Goal: Information Seeking & Learning: Learn about a topic

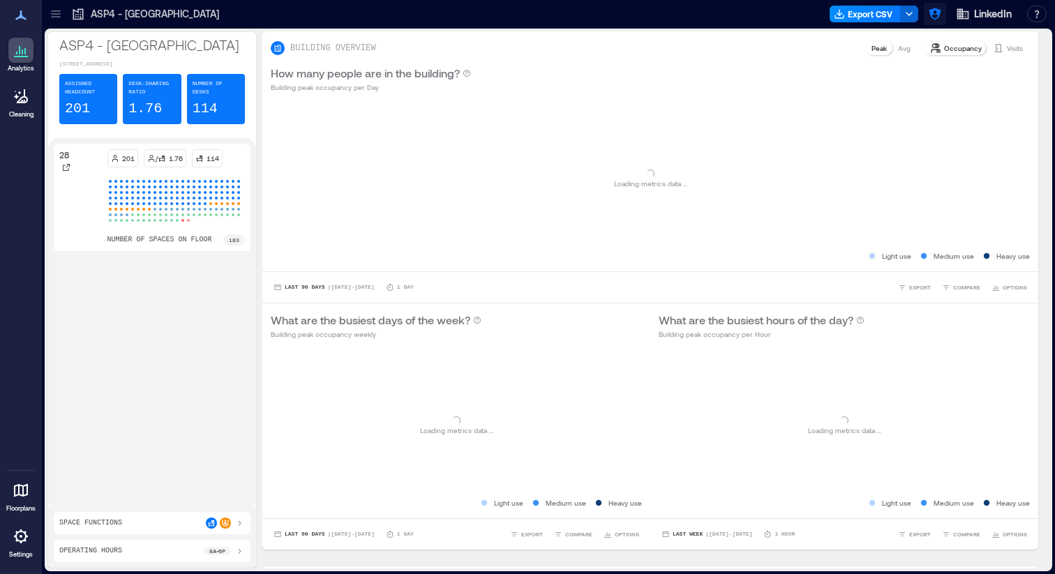
click at [935, 16] on icon "button" at bounding box center [935, 14] width 14 height 14
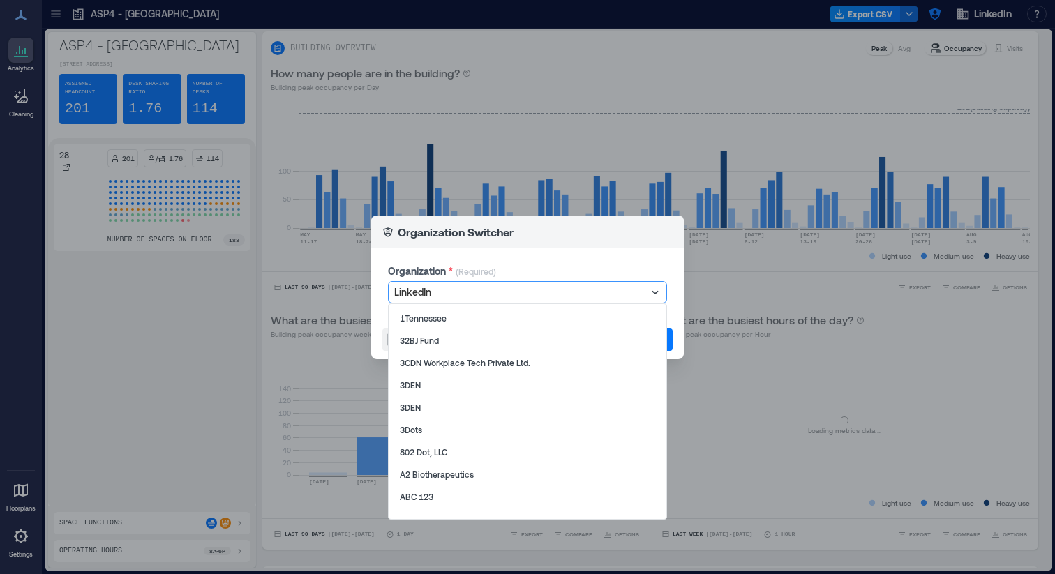
click at [610, 291] on div at bounding box center [520, 292] width 252 height 17
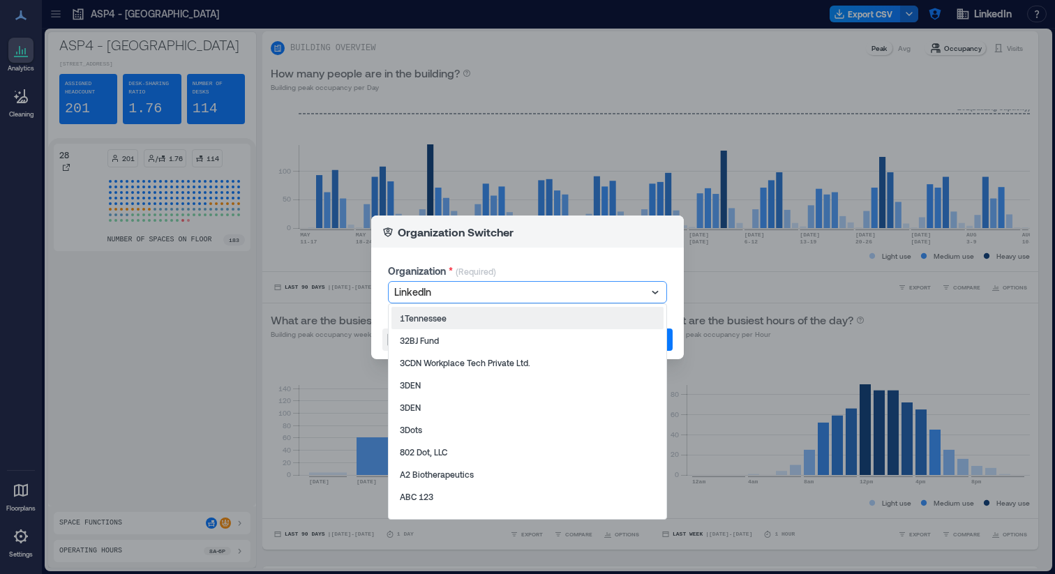
click at [761, 77] on div "Organization Switcher Organization * (Required) 1Tennessee, 1 of 998. 998 resul…" at bounding box center [527, 287] width 1055 height 574
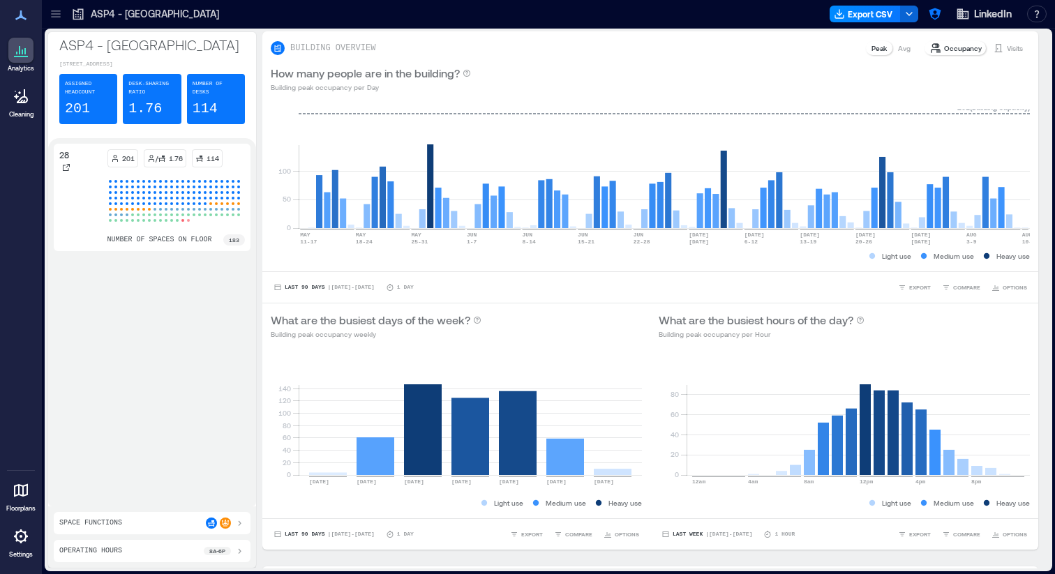
click at [59, 15] on icon at bounding box center [56, 14] width 14 height 14
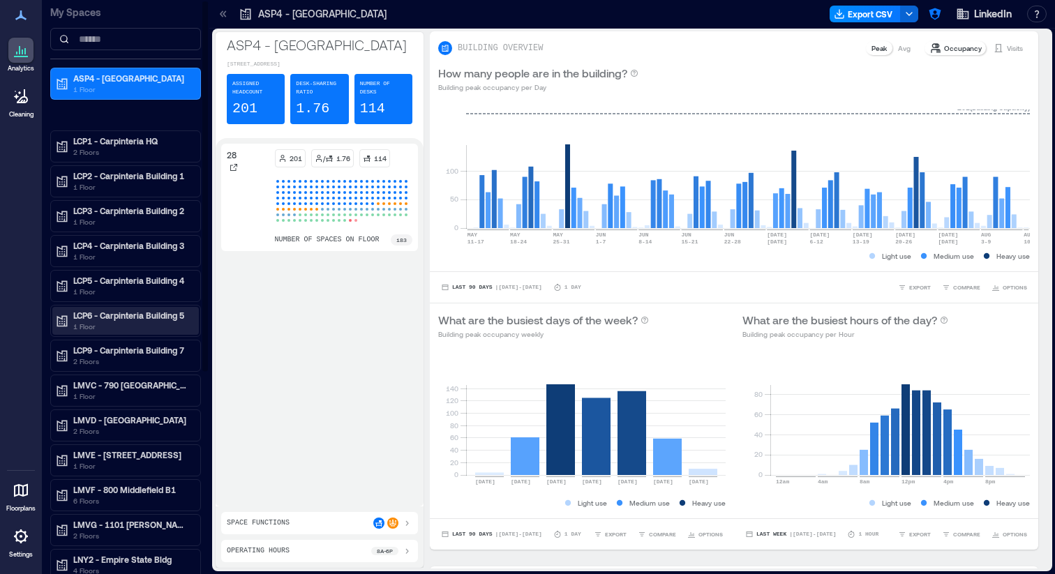
click at [152, 318] on p "LCP6 - Carpinteria Building 5" at bounding box center [131, 315] width 117 height 11
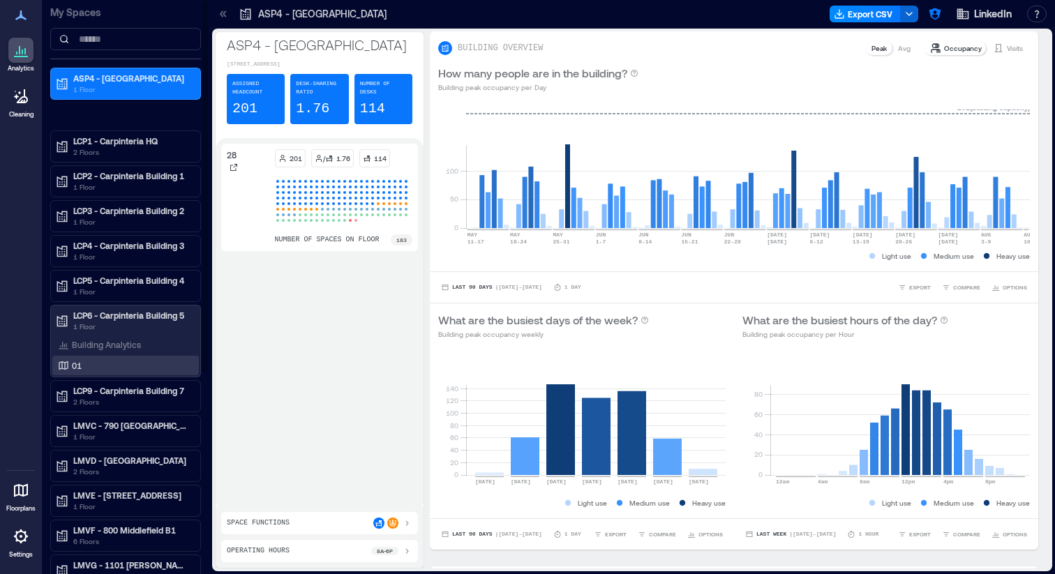
click at [139, 356] on div "01" at bounding box center [125, 366] width 146 height 20
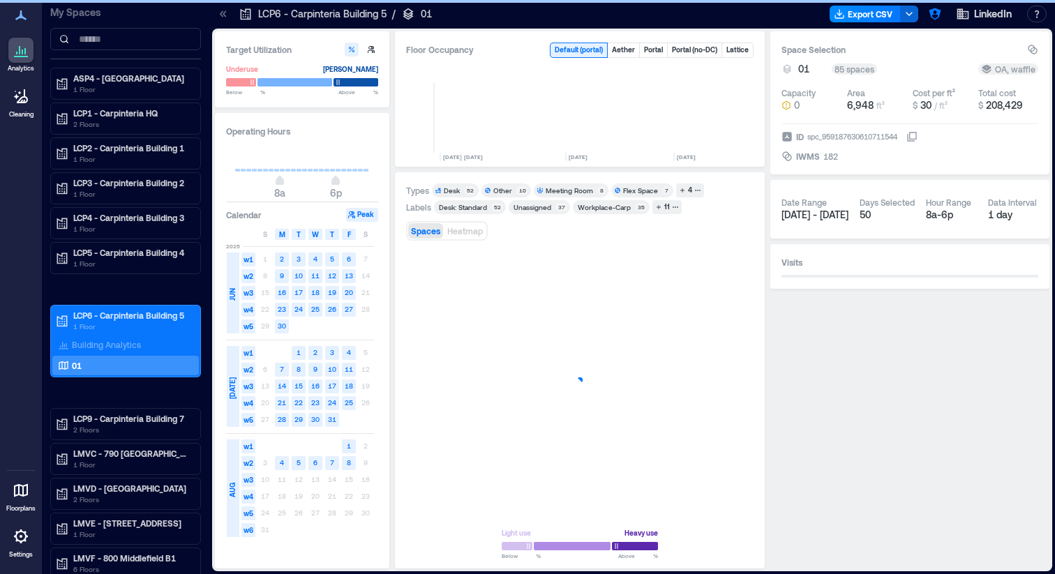
scroll to position [0, 3247]
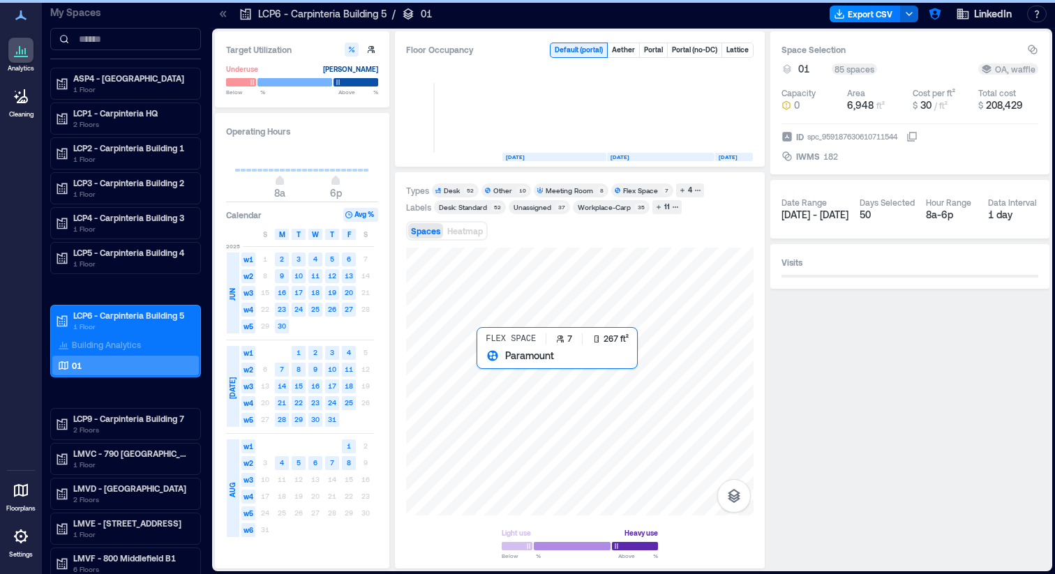
click at [490, 368] on div at bounding box center [579, 382] width 347 height 268
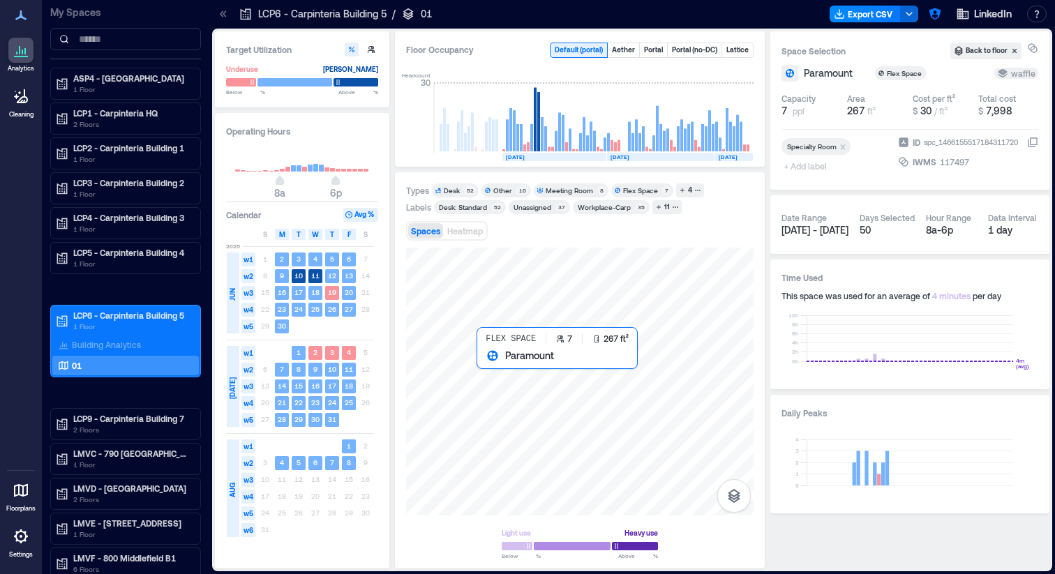
click at [486, 364] on div at bounding box center [579, 382] width 347 height 268
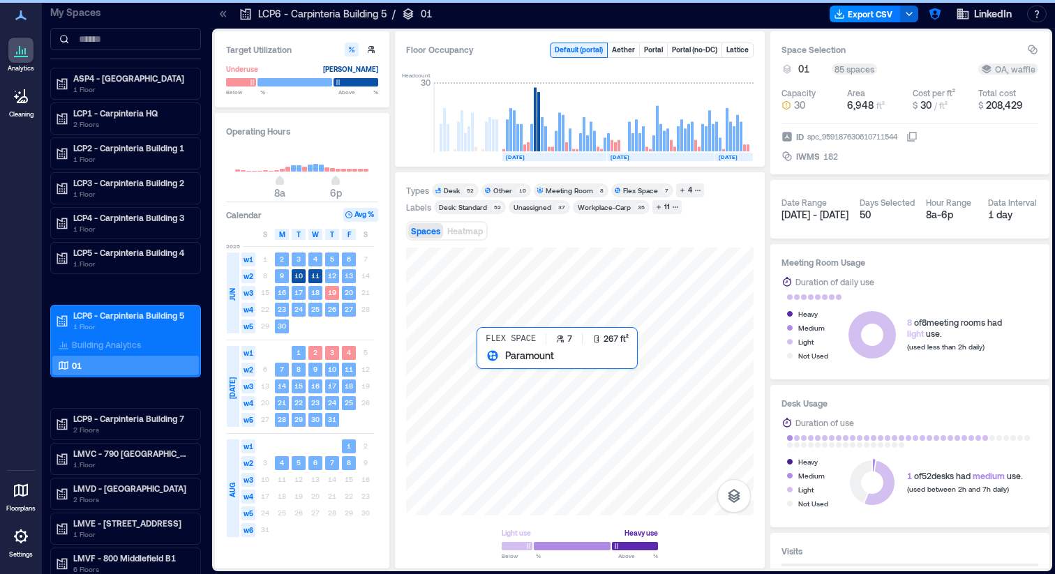
click at [486, 363] on div at bounding box center [579, 382] width 347 height 268
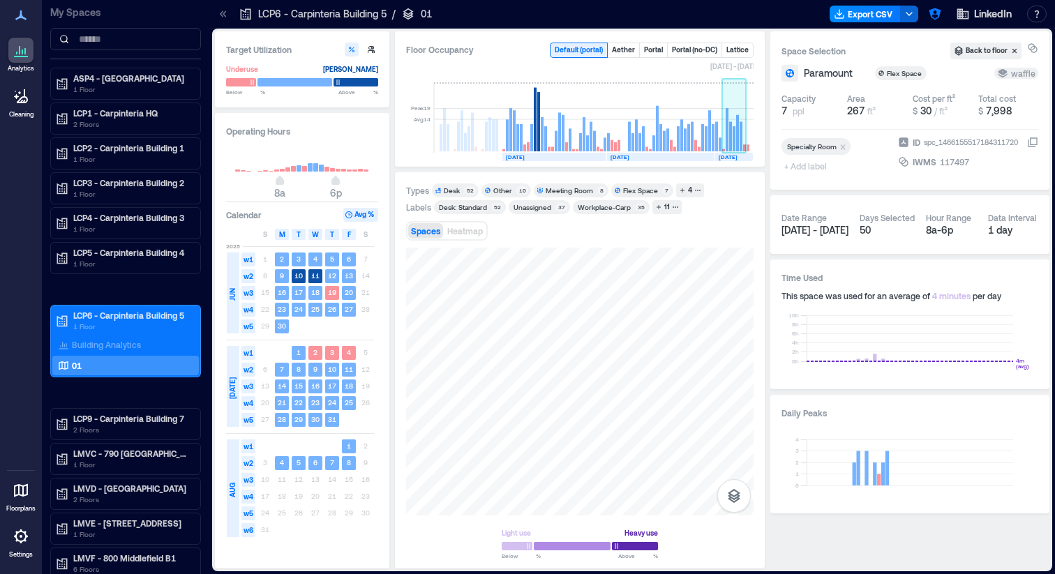
click at [732, 133] on rect at bounding box center [733, 138] width 3 height 25
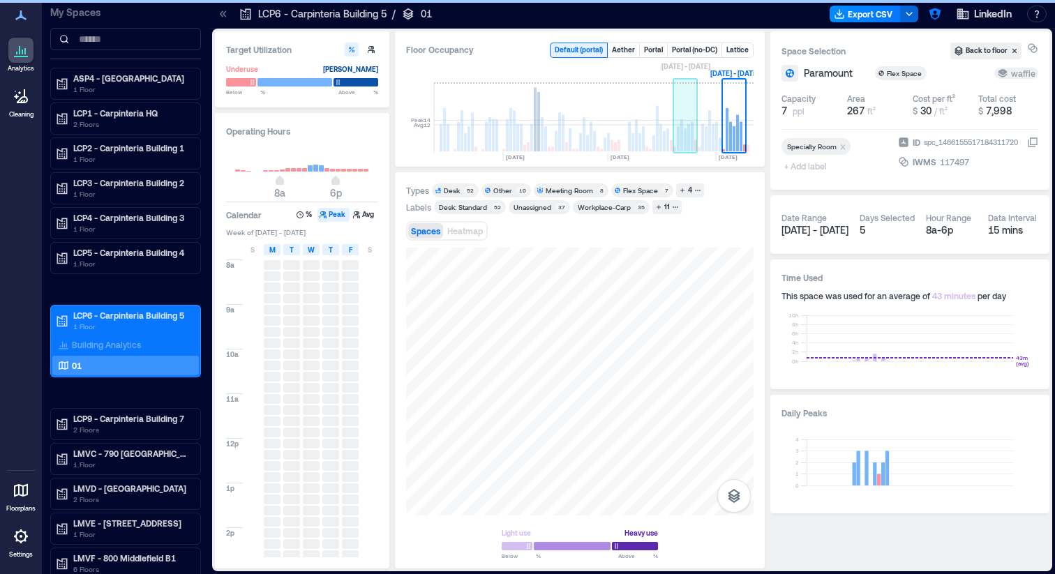
click at [688, 137] on rect at bounding box center [688, 137] width 3 height 27
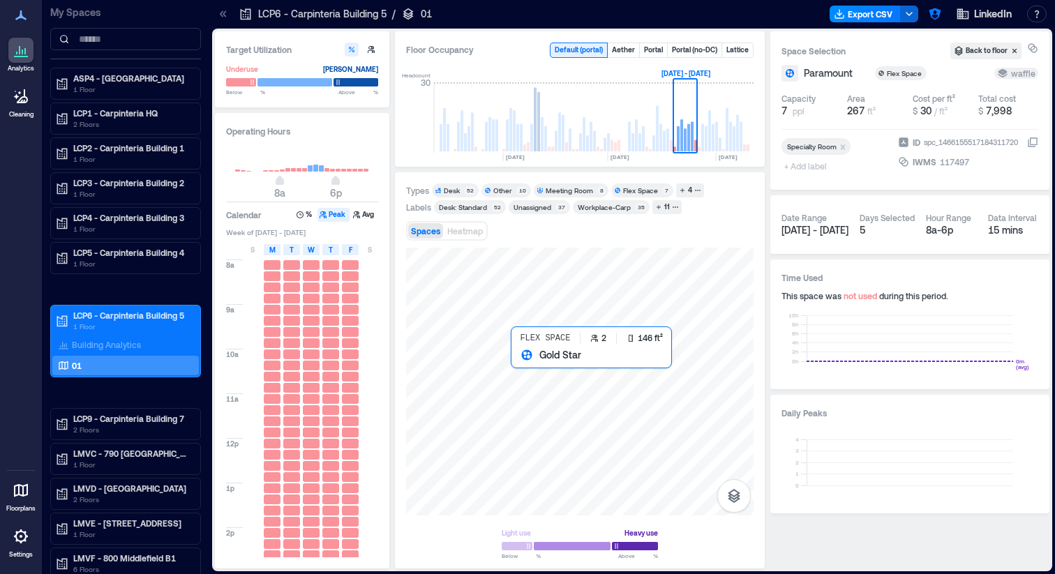
click at [520, 364] on div at bounding box center [579, 382] width 347 height 268
click at [633, 192] on div "Flex Space" at bounding box center [640, 191] width 35 height 10
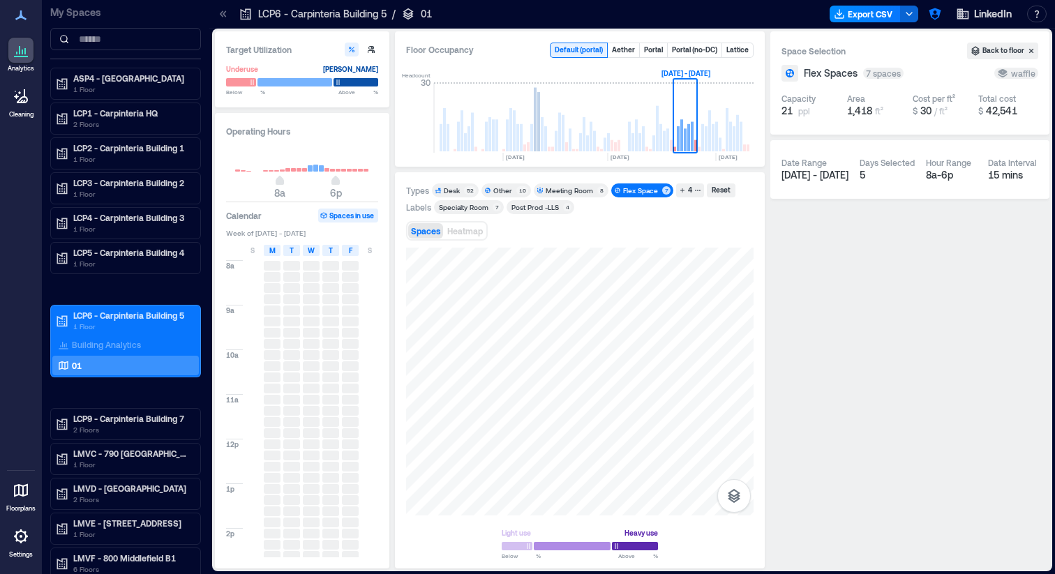
click at [501, 190] on div "Other" at bounding box center [502, 191] width 19 height 10
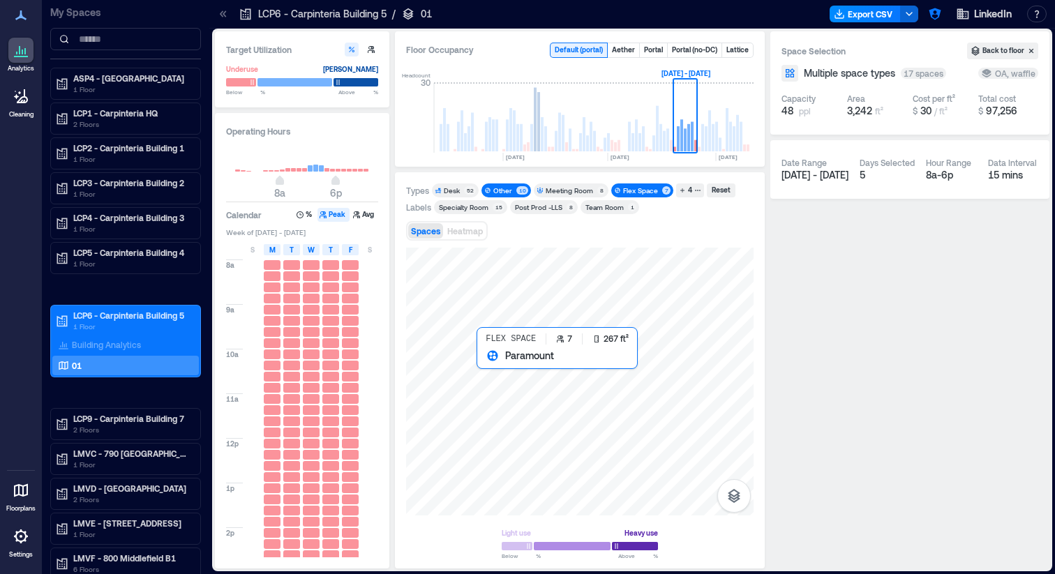
click at [491, 361] on div at bounding box center [579, 382] width 347 height 268
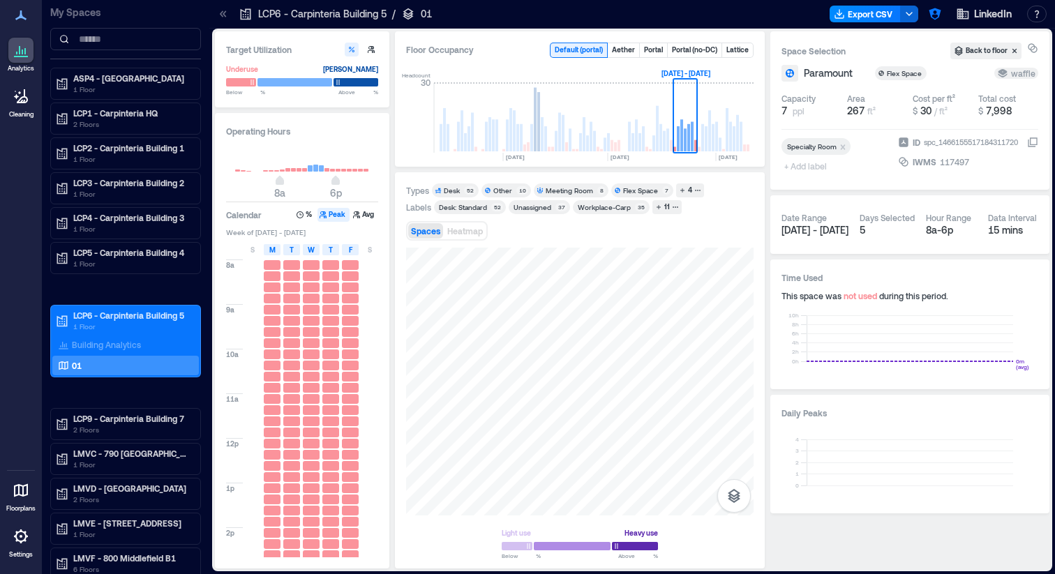
click at [503, 193] on div "Other" at bounding box center [502, 191] width 19 height 10
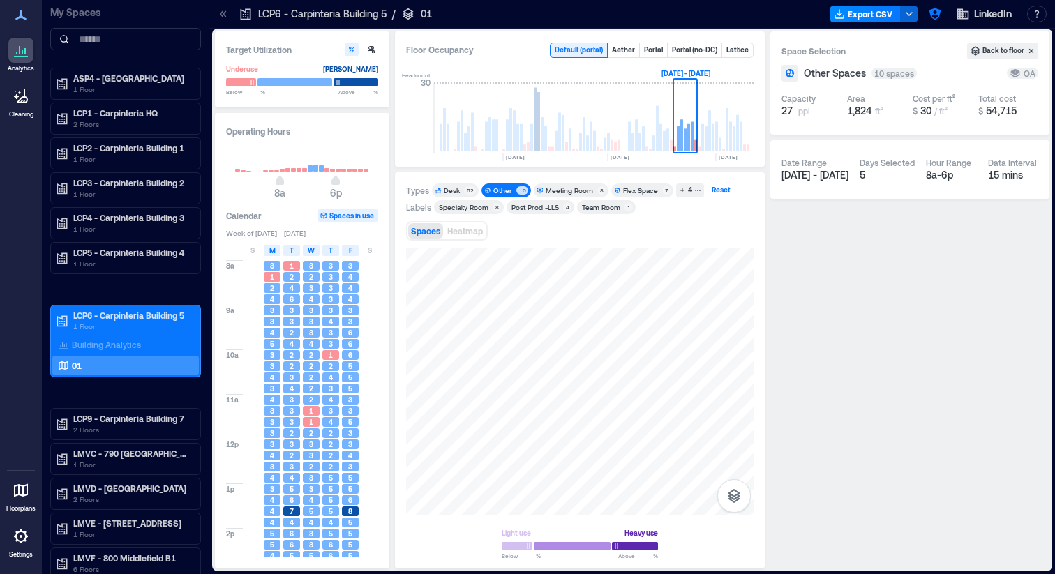
click at [723, 192] on div "Reset" at bounding box center [720, 190] width 23 height 13
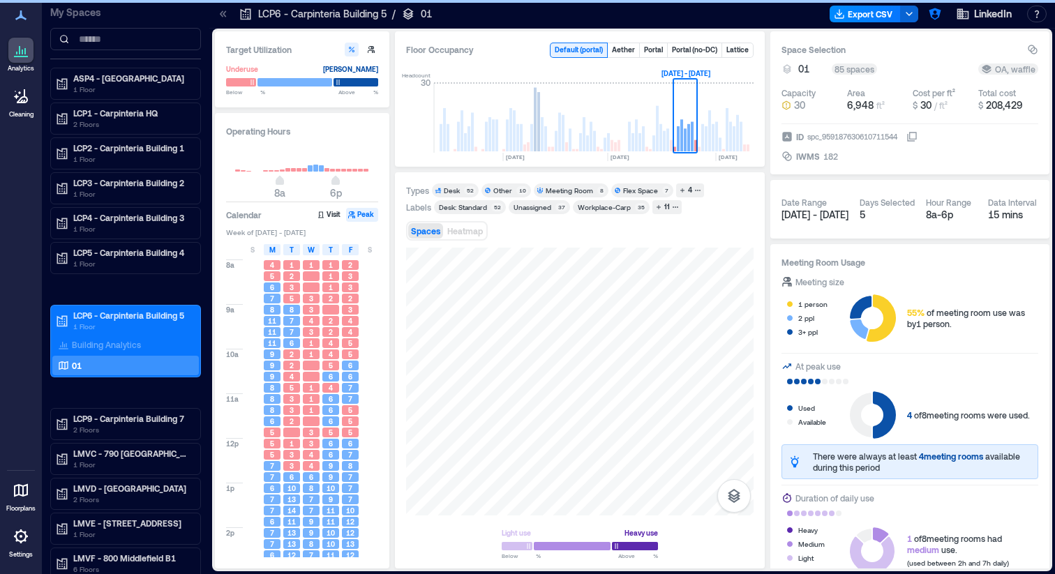
click at [501, 190] on div "Other" at bounding box center [502, 191] width 19 height 10
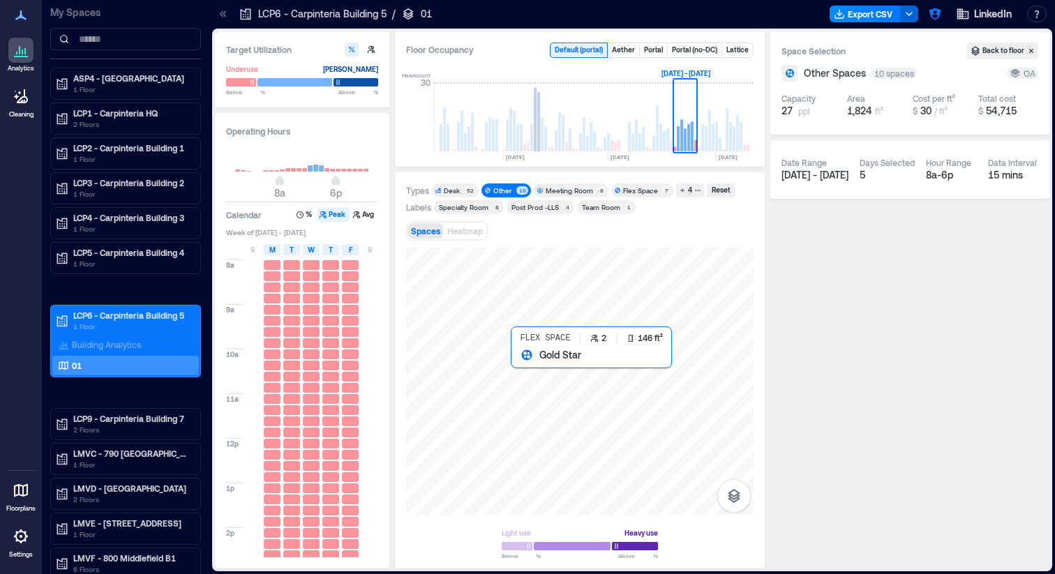
click at [511, 364] on div at bounding box center [579, 382] width 347 height 268
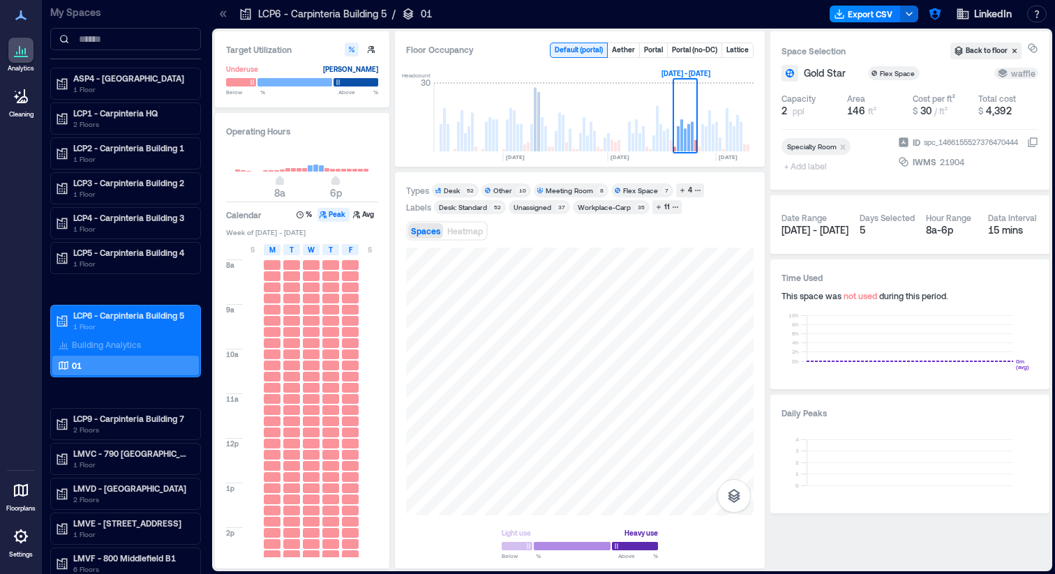
click at [628, 188] on div "Flex Space" at bounding box center [640, 191] width 35 height 10
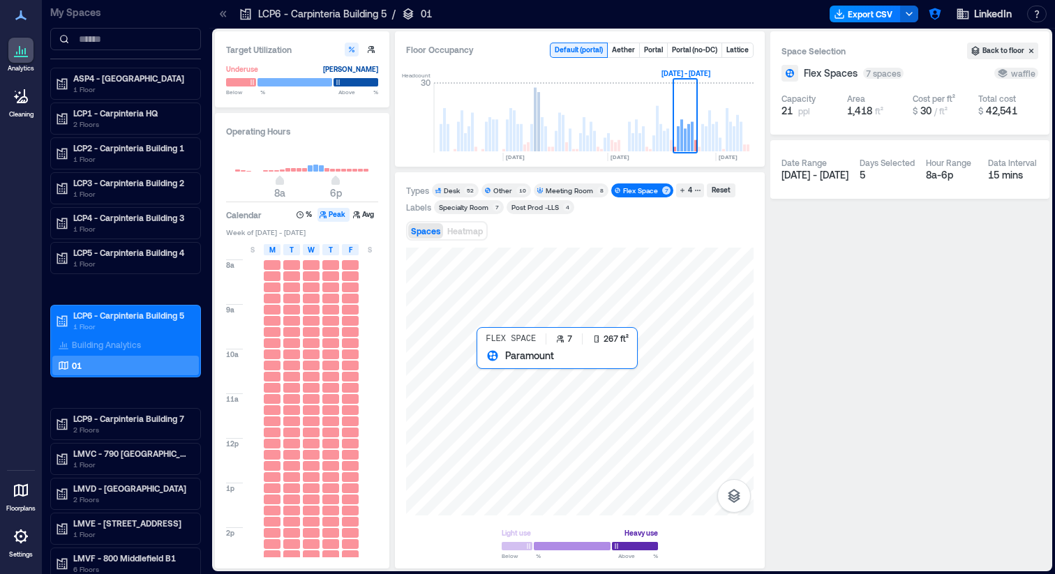
click at [483, 364] on div at bounding box center [579, 382] width 347 height 268
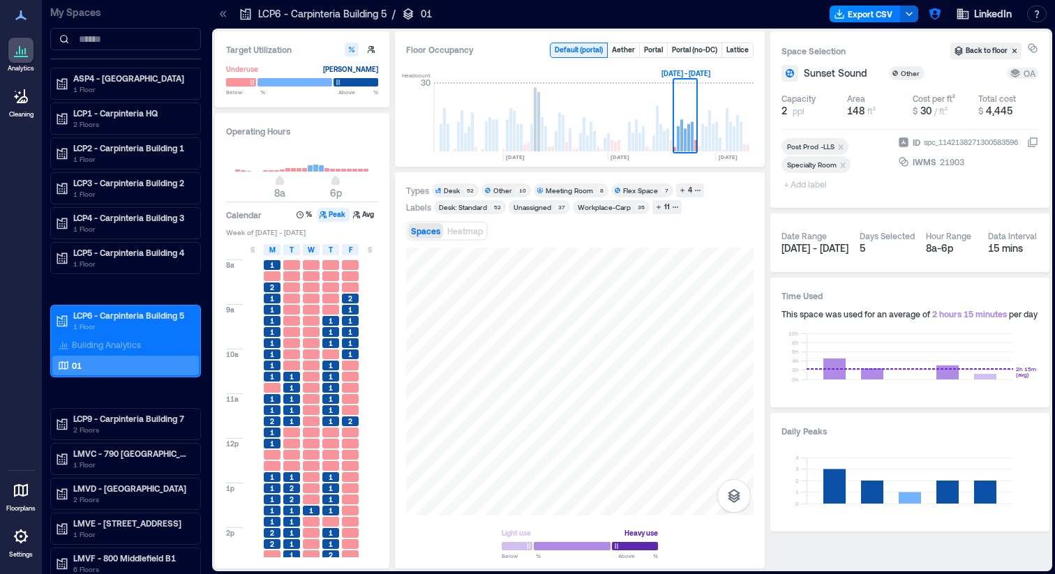
click at [495, 190] on div "Other" at bounding box center [502, 191] width 19 height 10
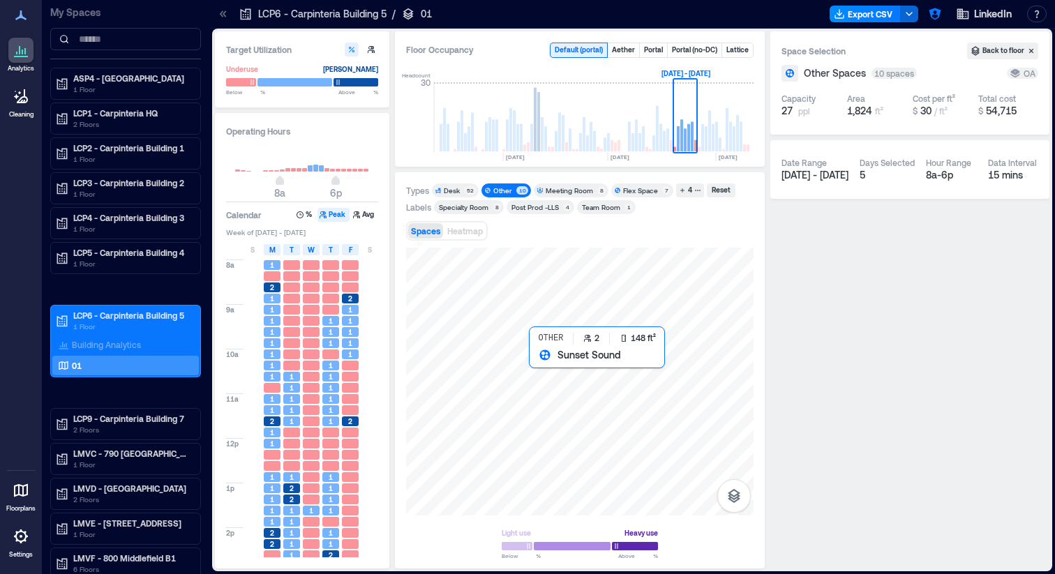
click at [538, 363] on div at bounding box center [579, 382] width 347 height 268
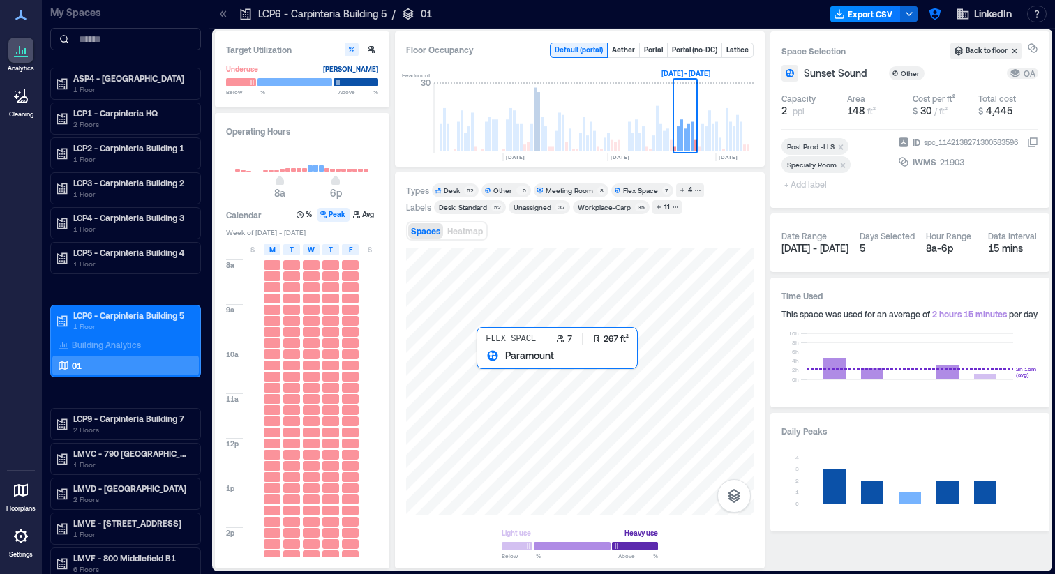
click at [490, 366] on div at bounding box center [579, 382] width 347 height 268
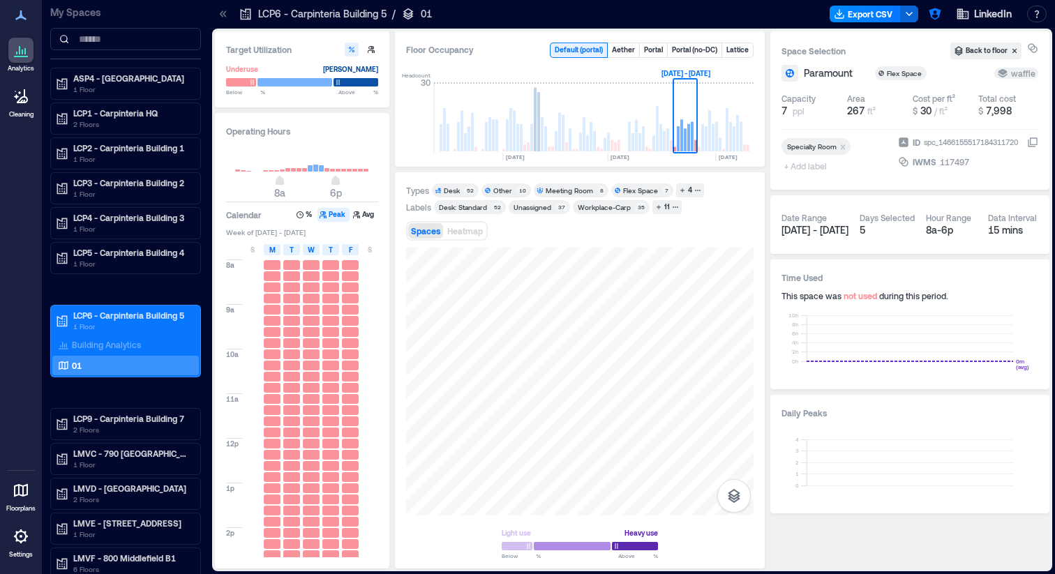
click at [629, 192] on div "Flex Space" at bounding box center [640, 191] width 35 height 10
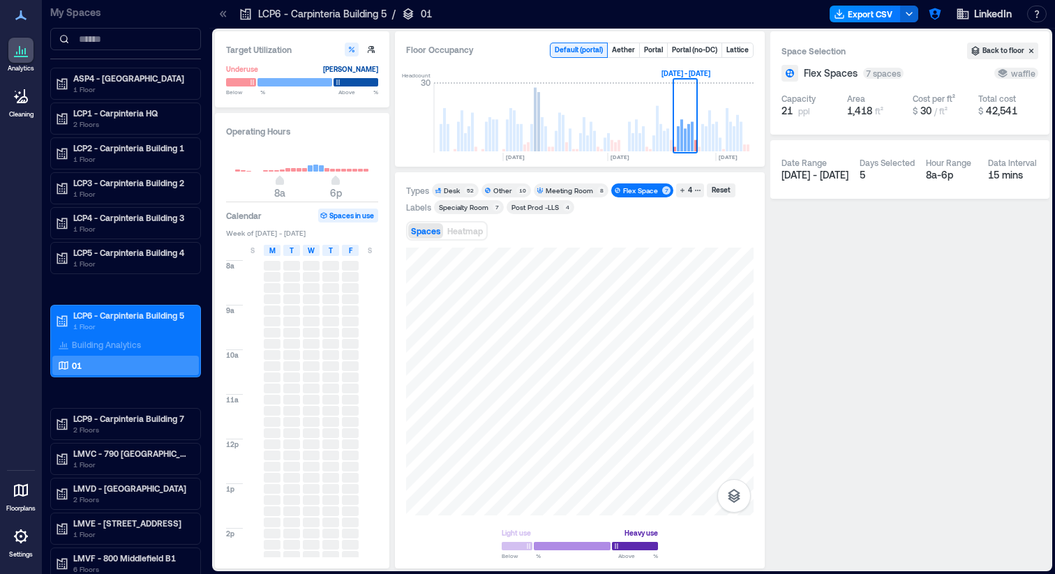
click at [496, 192] on div "Other" at bounding box center [502, 191] width 19 height 10
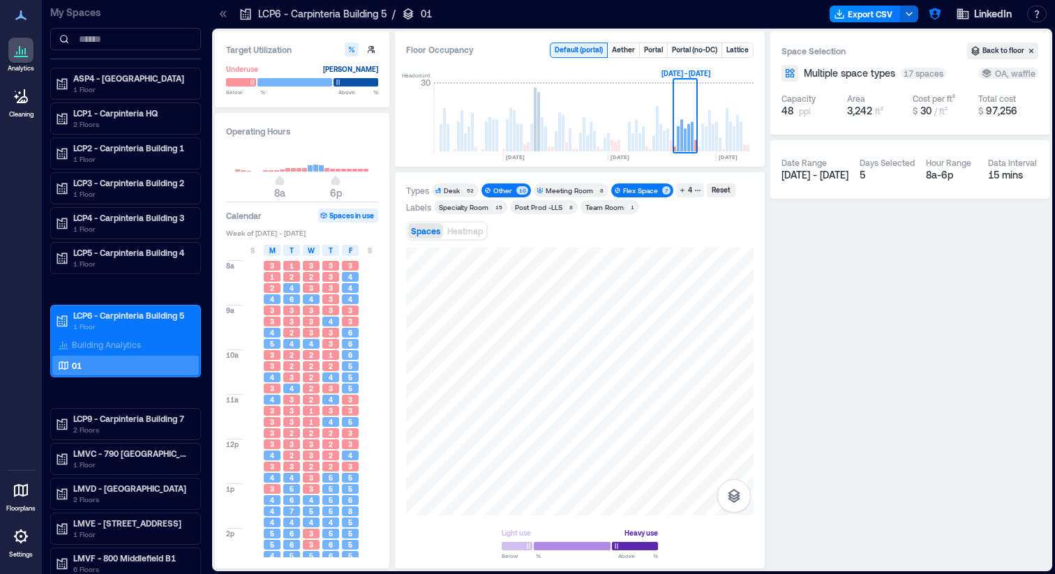
click at [637, 195] on div "Flex Space" at bounding box center [640, 191] width 35 height 10
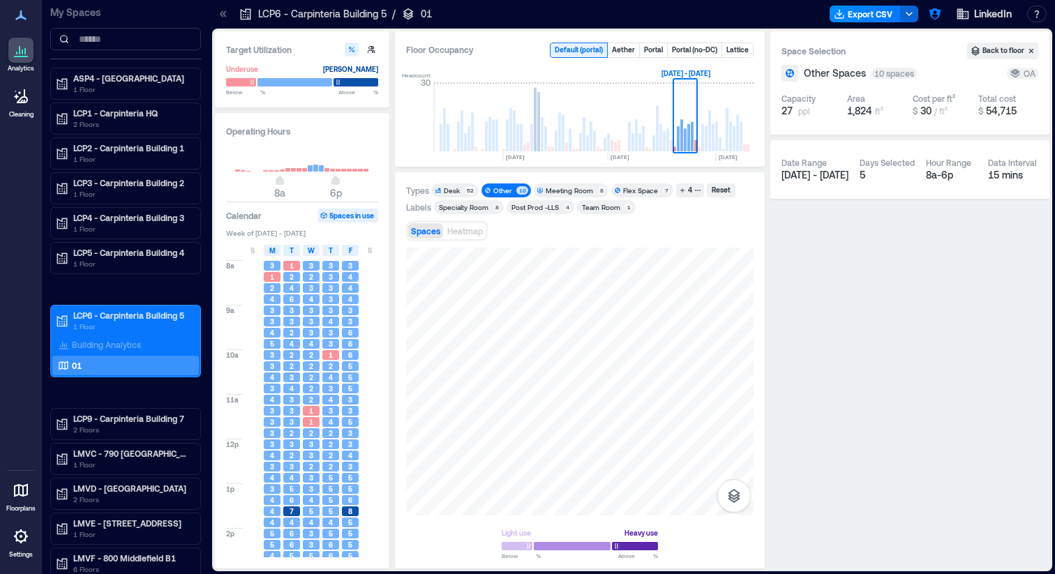
click at [633, 191] on div "Flex Space" at bounding box center [640, 191] width 35 height 10
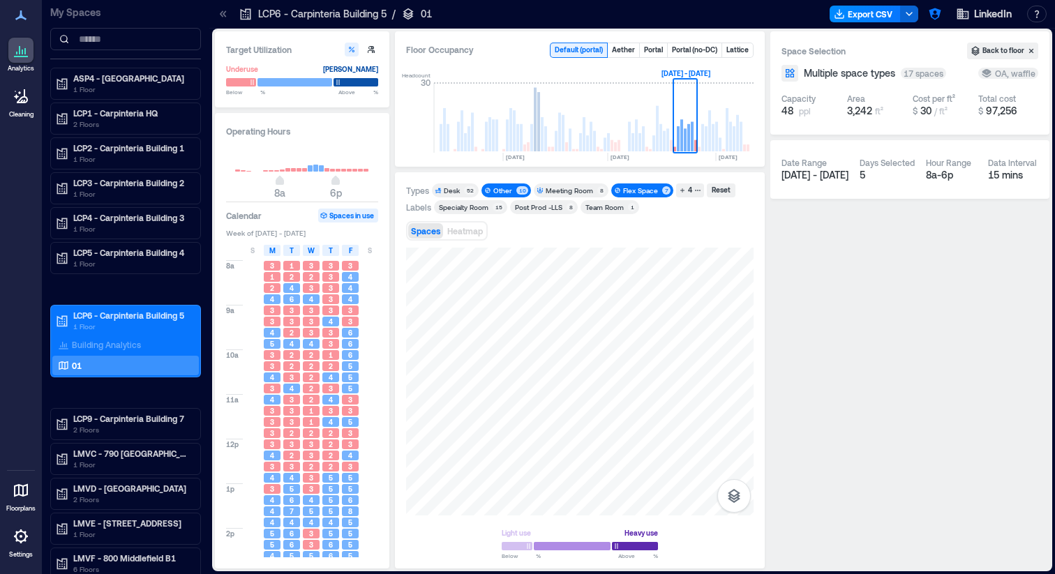
click at [501, 192] on div "Other" at bounding box center [502, 191] width 19 height 10
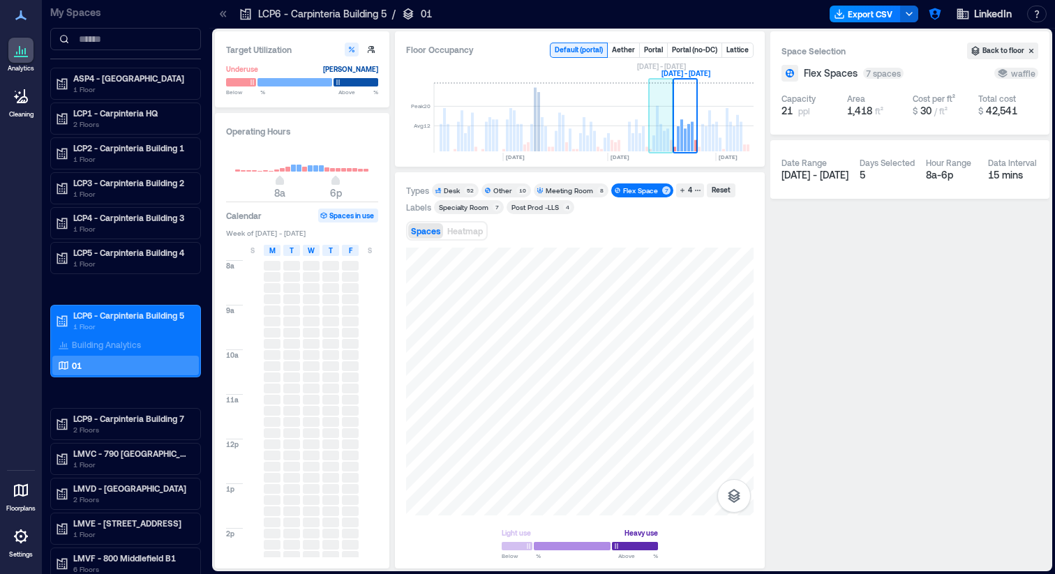
click at [664, 135] on rect at bounding box center [664, 141] width 3 height 20
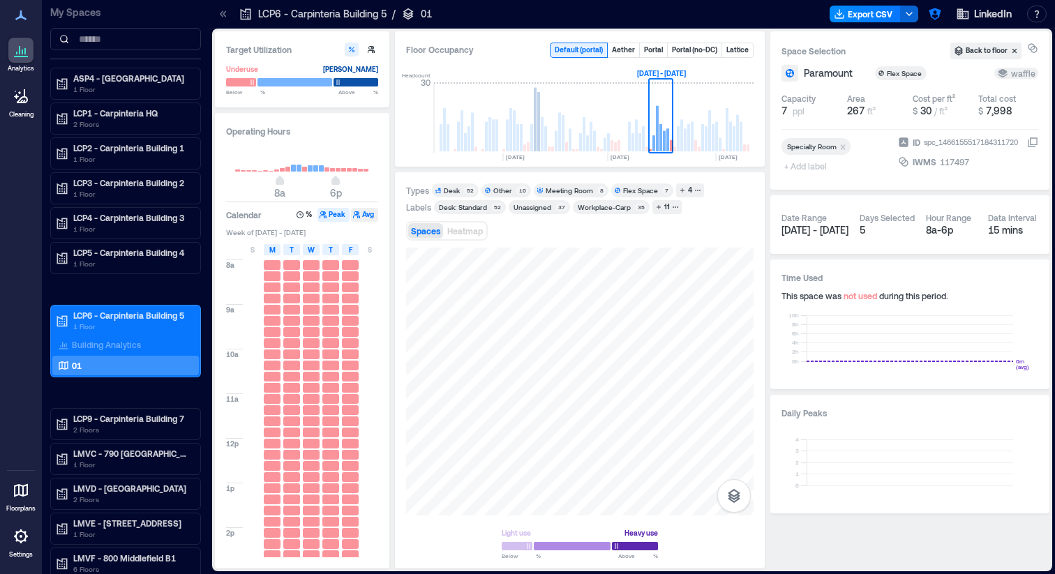
click at [365, 215] on button "Avg" at bounding box center [364, 215] width 27 height 14
click at [506, 184] on div "Other 10" at bounding box center [506, 190] width 50 height 14
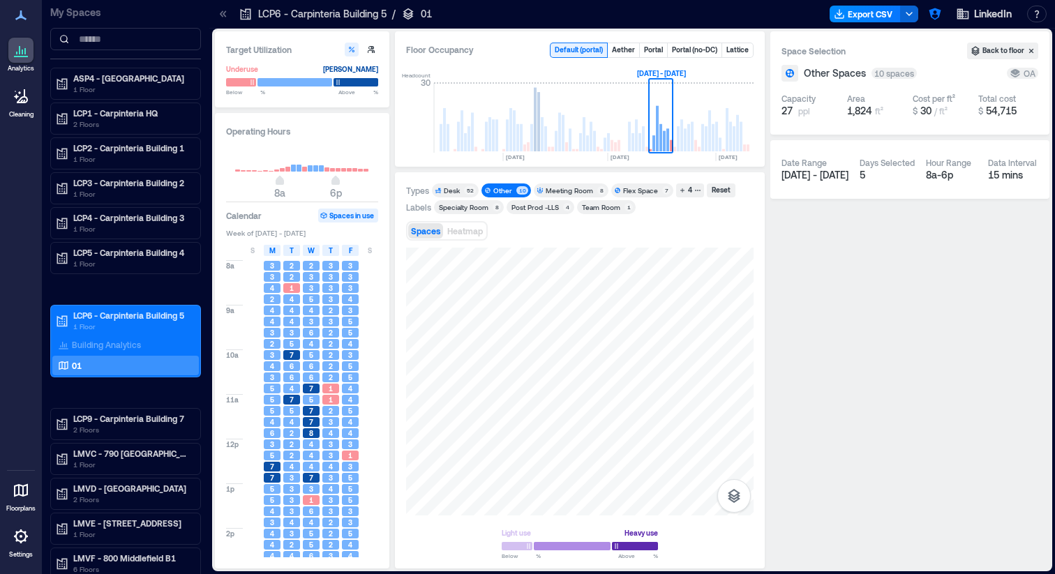
click at [643, 188] on div "Flex Space" at bounding box center [640, 191] width 35 height 10
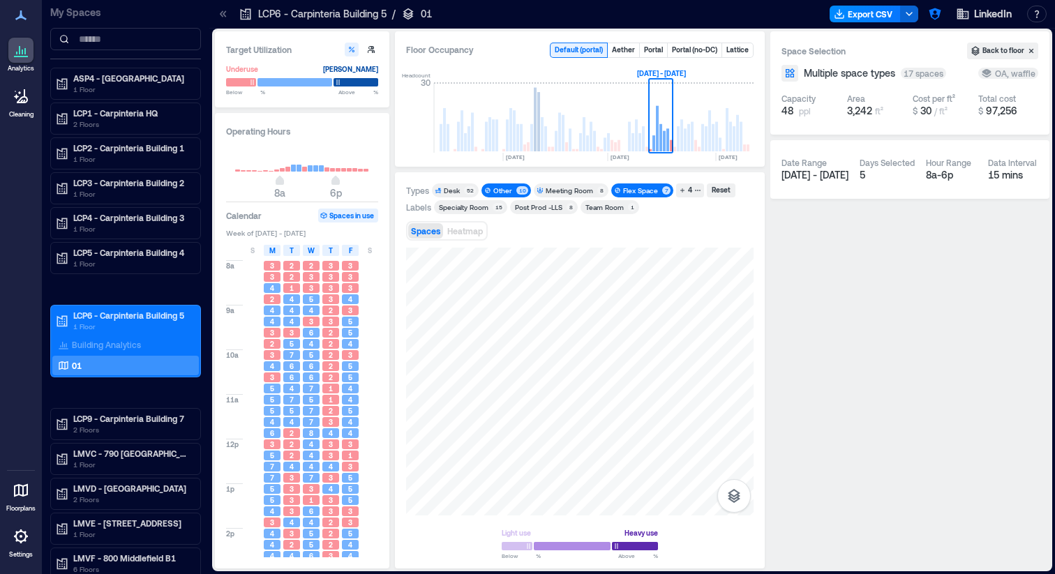
click at [497, 192] on div "Other" at bounding box center [502, 191] width 19 height 10
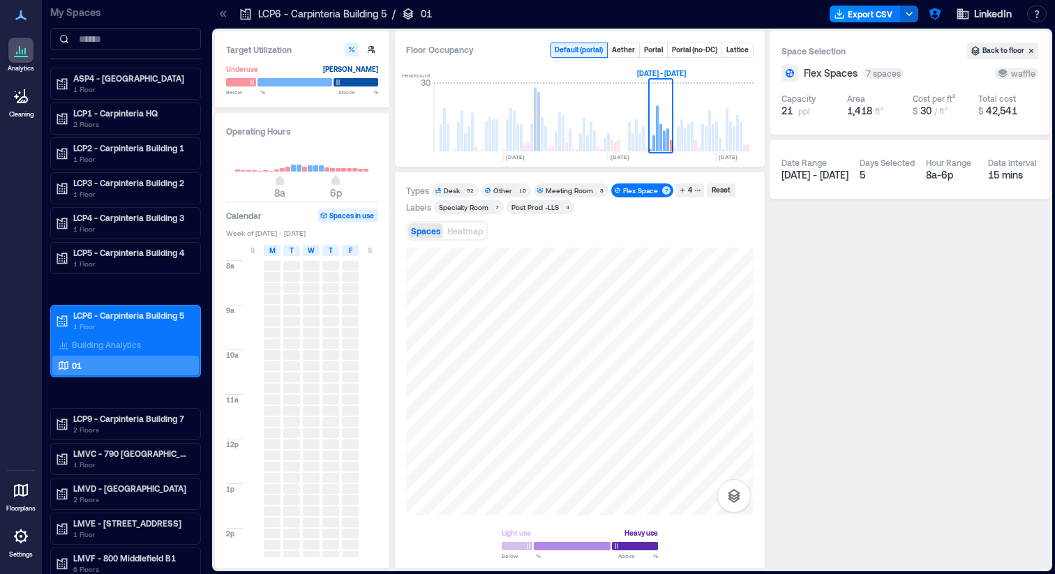
click at [493, 191] on div "Other" at bounding box center [502, 191] width 19 height 10
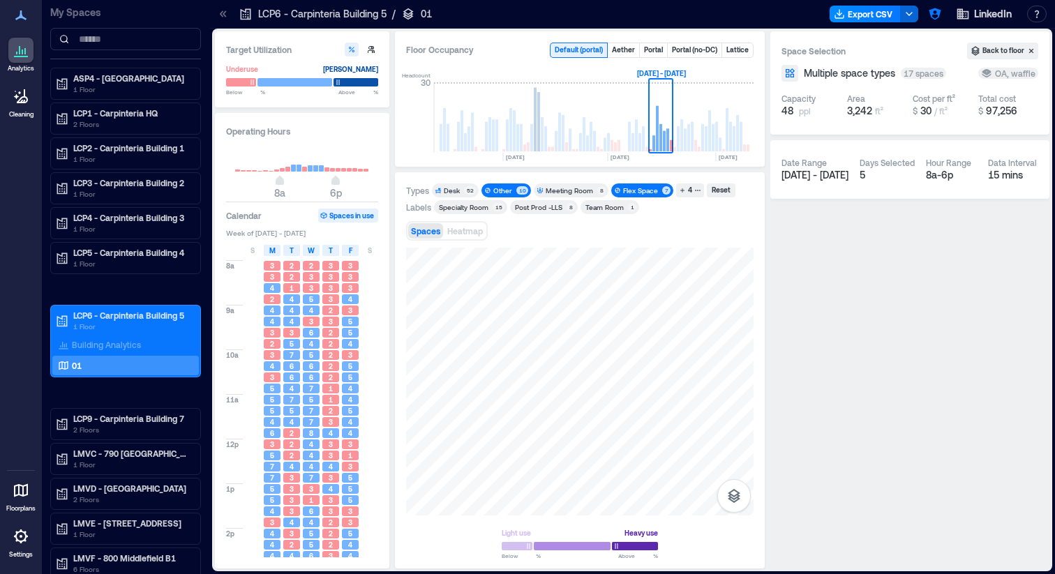
drag, startPoint x: 655, startPoint y: 190, endPoint x: 631, endPoint y: 202, distance: 26.2
click at [655, 190] on div "Flex Space" at bounding box center [641, 191] width 37 height 10
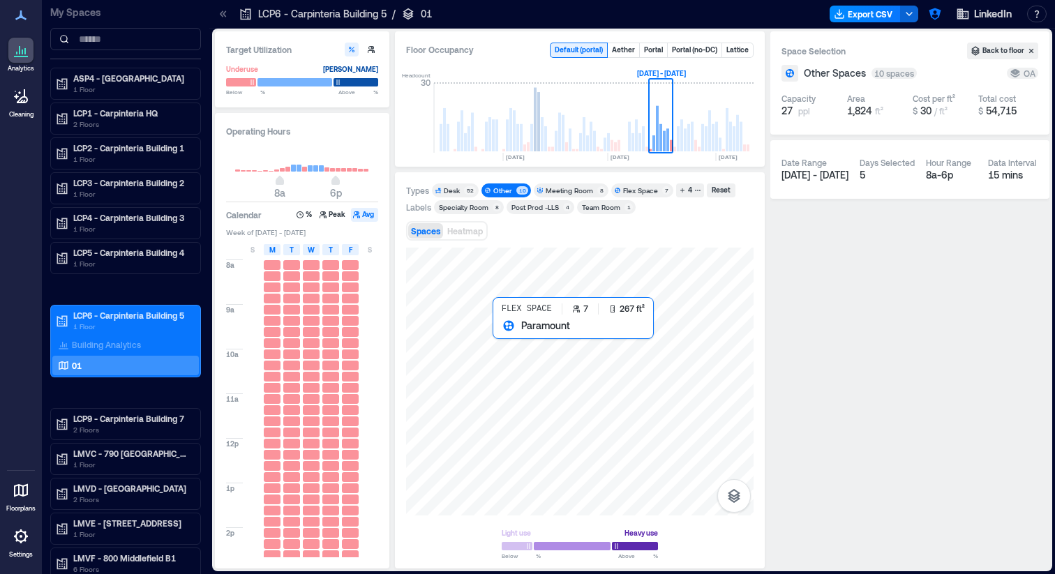
click at [522, 341] on div at bounding box center [579, 382] width 347 height 268
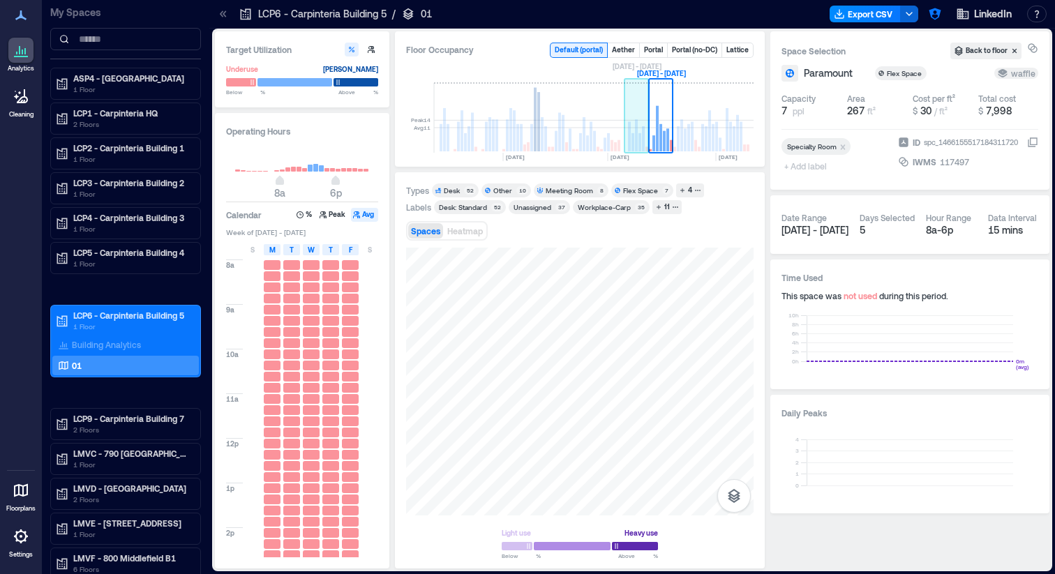
click at [631, 132] on rect at bounding box center [636, 118] width 24 height 70
click at [654, 133] on rect at bounding box center [661, 118] width 24 height 70
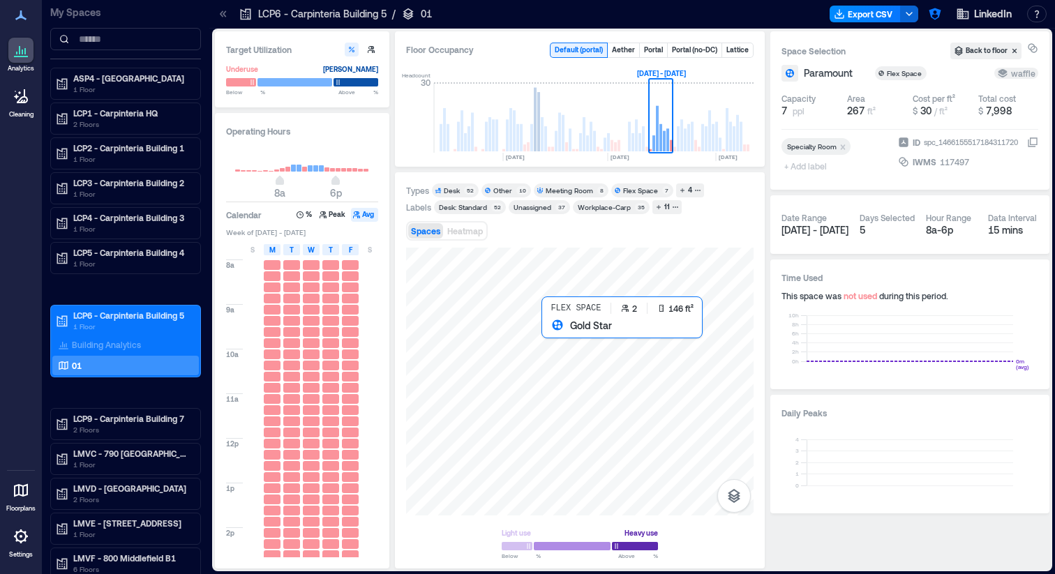
click at [546, 333] on div at bounding box center [579, 382] width 347 height 268
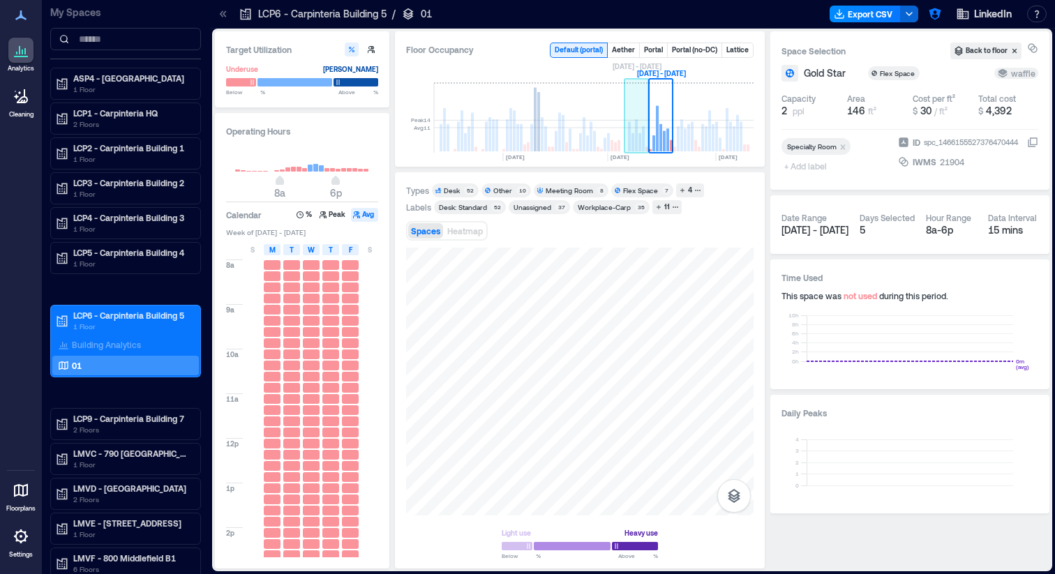
click at [630, 137] on rect at bounding box center [636, 118] width 24 height 70
click at [639, 188] on div "Flex Space" at bounding box center [640, 191] width 35 height 10
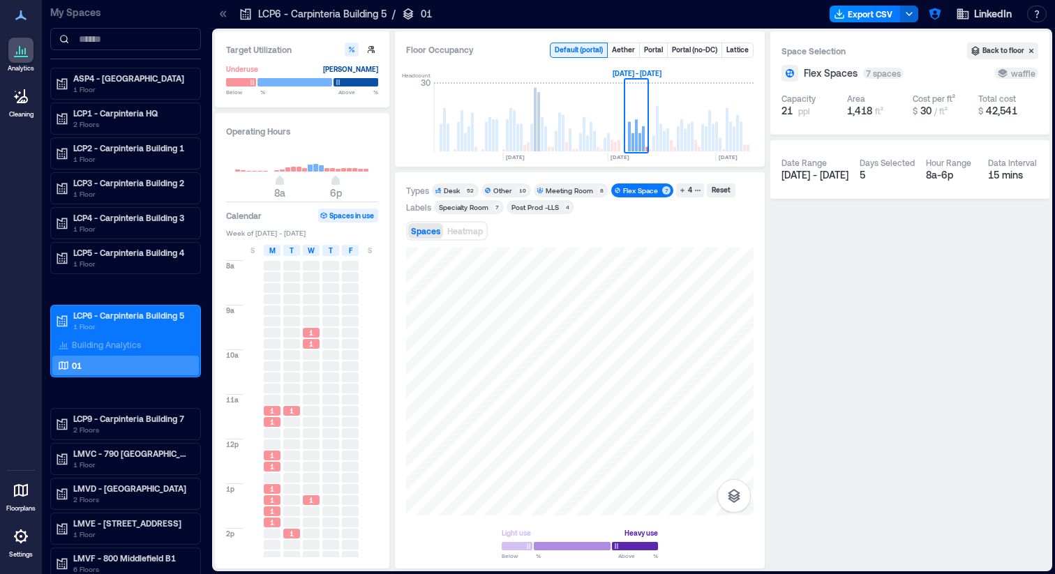
click at [502, 190] on div "Other" at bounding box center [502, 191] width 19 height 10
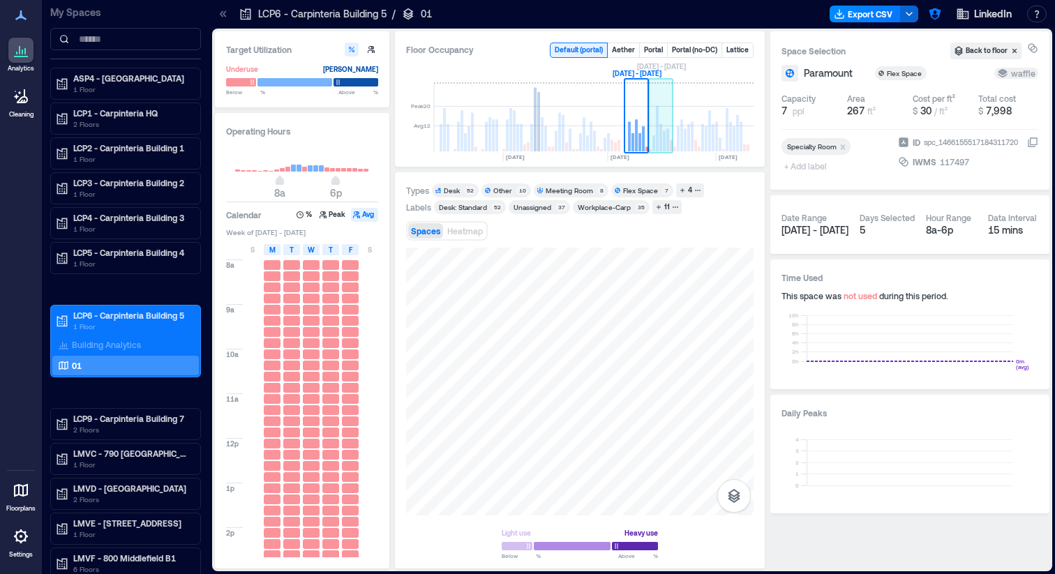
click at [654, 138] on rect at bounding box center [653, 143] width 3 height 16
click at [635, 189] on div "Flex Space" at bounding box center [640, 191] width 35 height 10
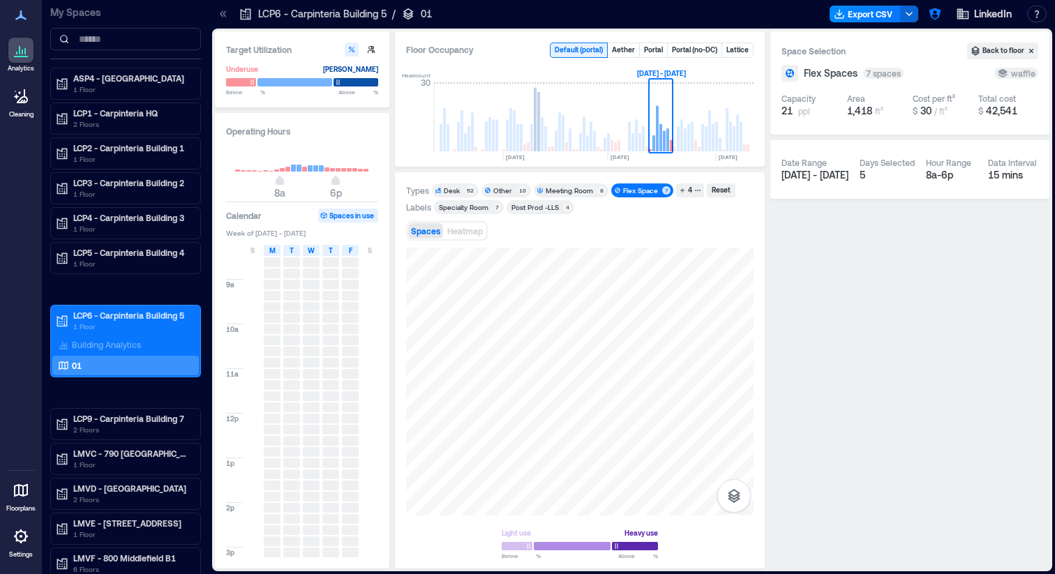
click at [501, 191] on div "Other" at bounding box center [502, 191] width 19 height 10
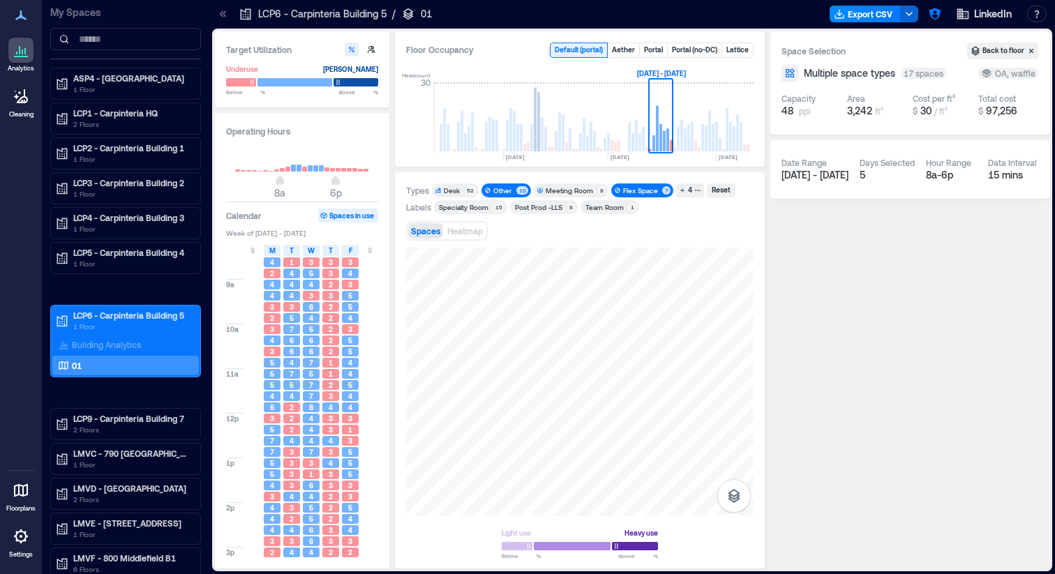
click at [650, 196] on div "Flex Space 7" at bounding box center [642, 190] width 62 height 14
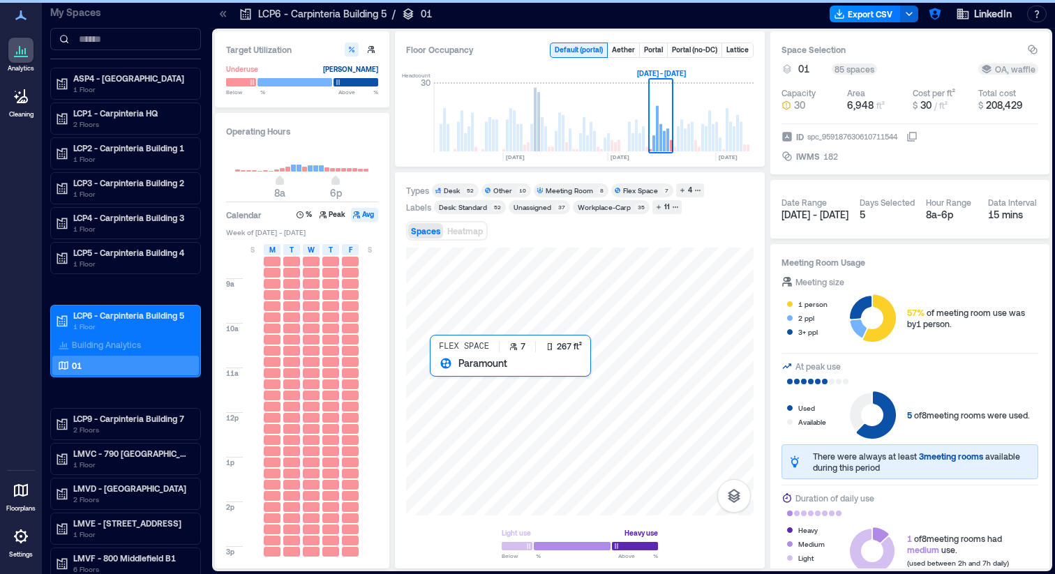
click at [536, 420] on div at bounding box center [579, 382] width 347 height 268
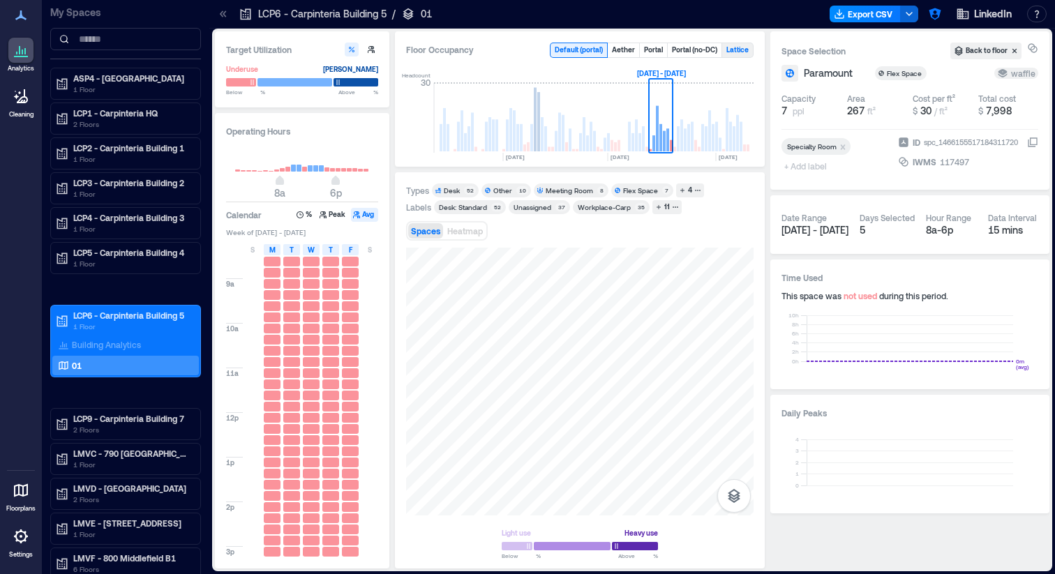
click at [730, 48] on button "Lattice" at bounding box center [737, 50] width 31 height 14
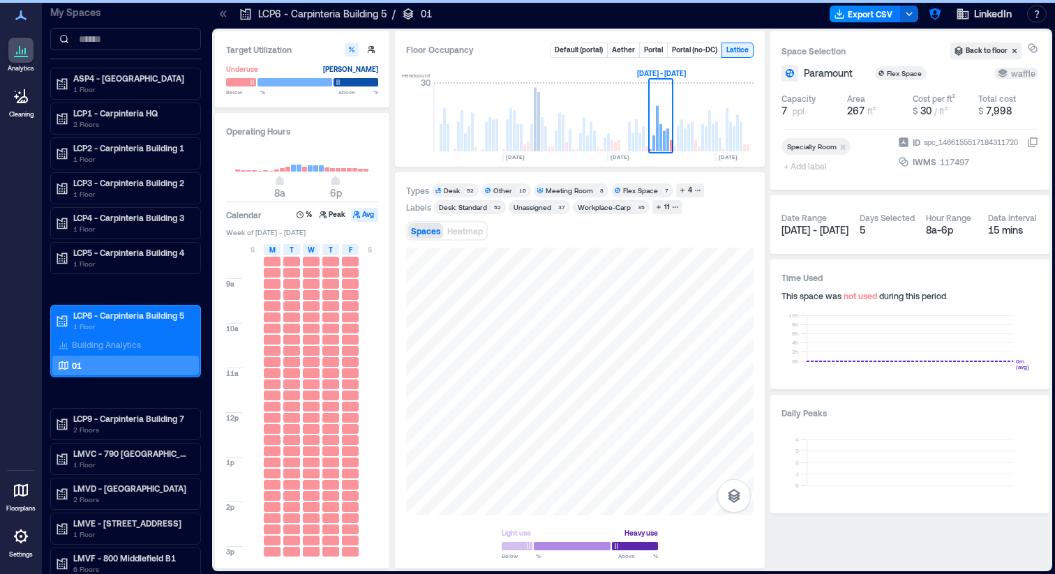
click at [504, 190] on div "Other" at bounding box center [502, 191] width 19 height 10
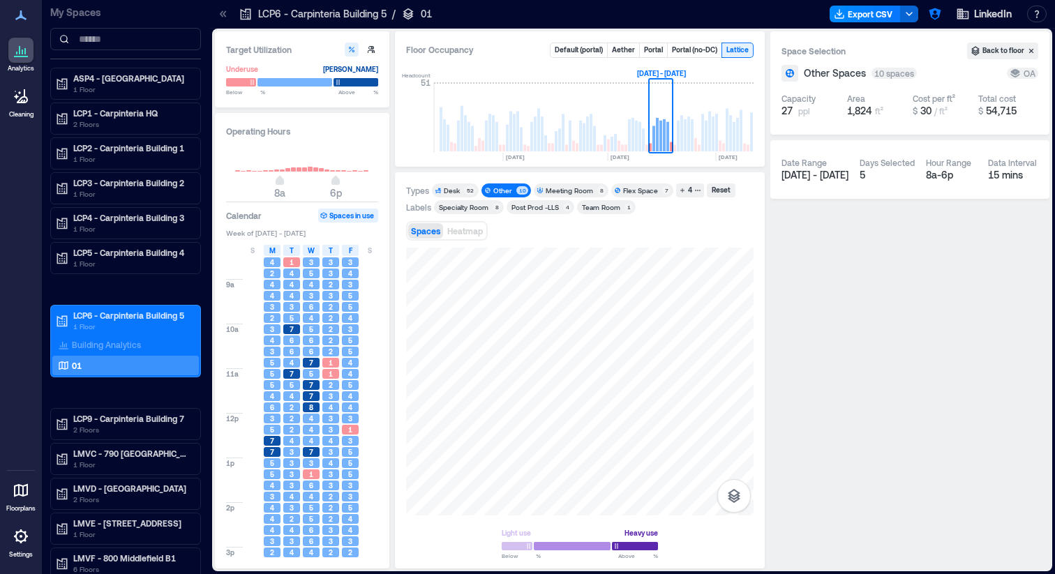
click at [635, 190] on div "Flex Space" at bounding box center [640, 191] width 35 height 10
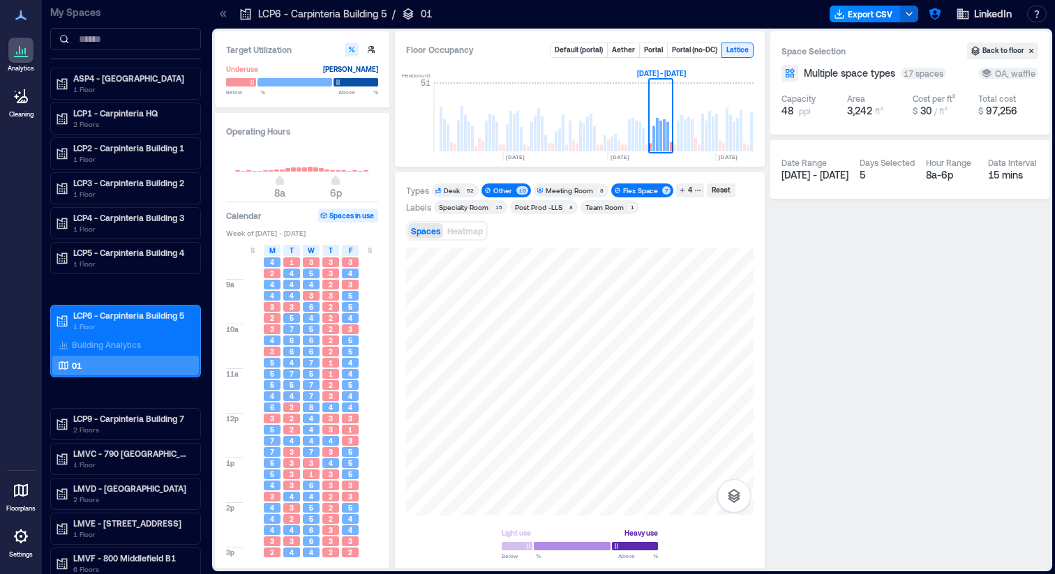
click at [514, 186] on span "Other 10" at bounding box center [506, 191] width 44 height 10
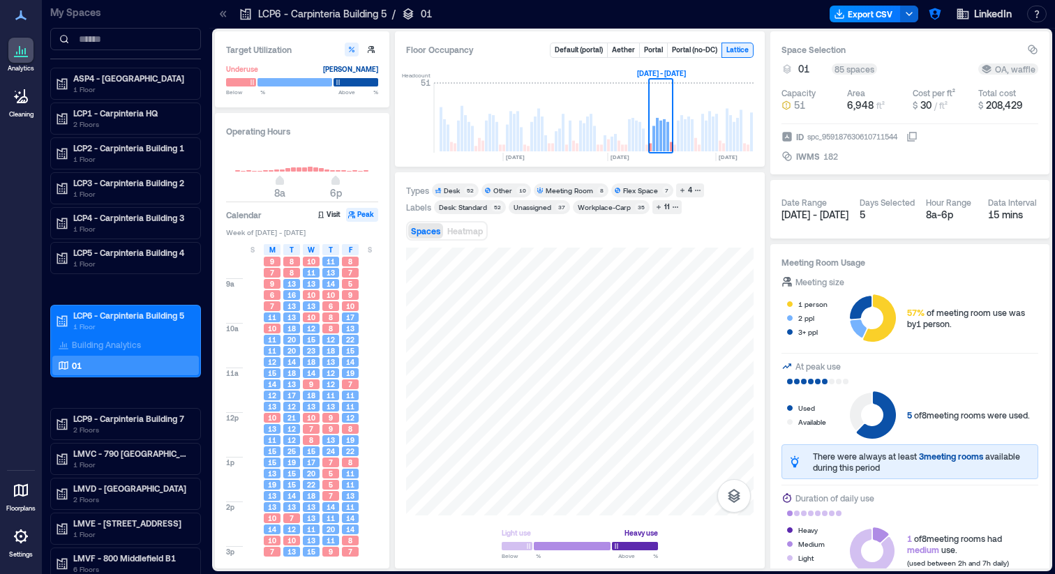
click at [505, 190] on div "Other" at bounding box center [502, 191] width 19 height 10
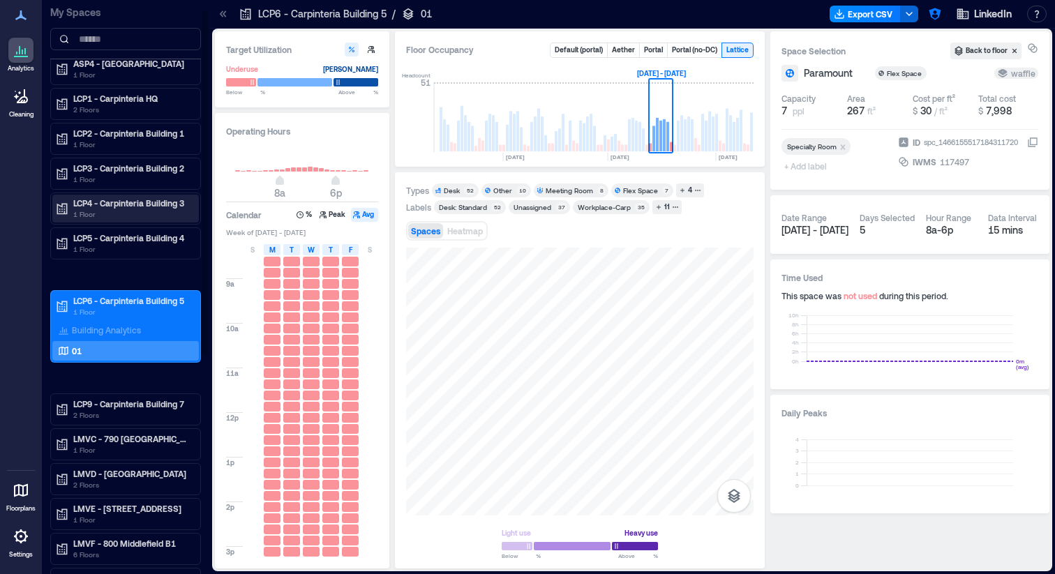
scroll to position [23, 0]
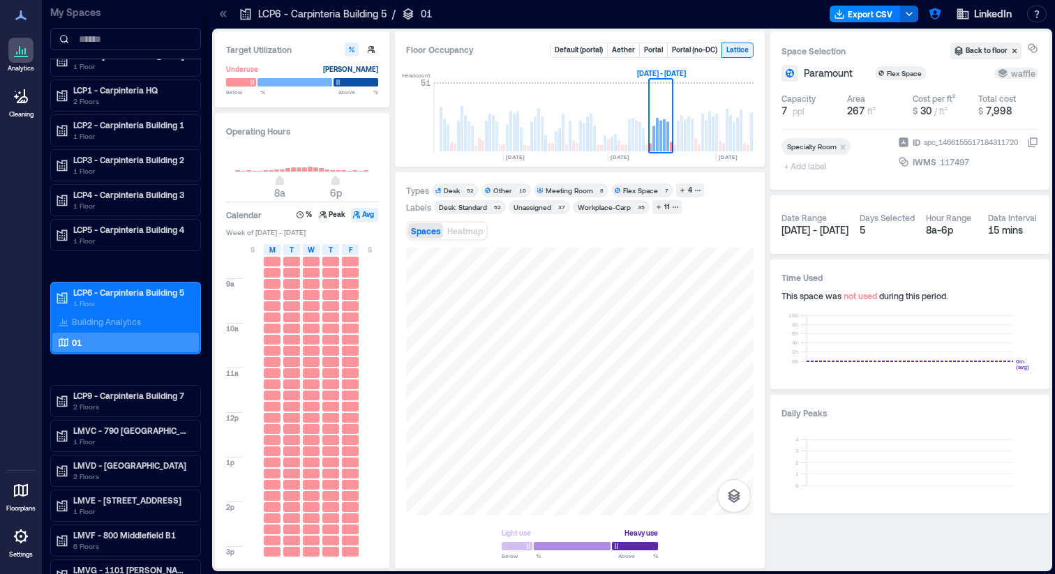
click at [159, 262] on div "ASP4 - [GEOGRAPHIC_DATA] 1 Floor LCP1 - Carpinteria HQ 2 Floors LCP2 - Carpinte…" at bounding box center [125, 475] width 151 height 861
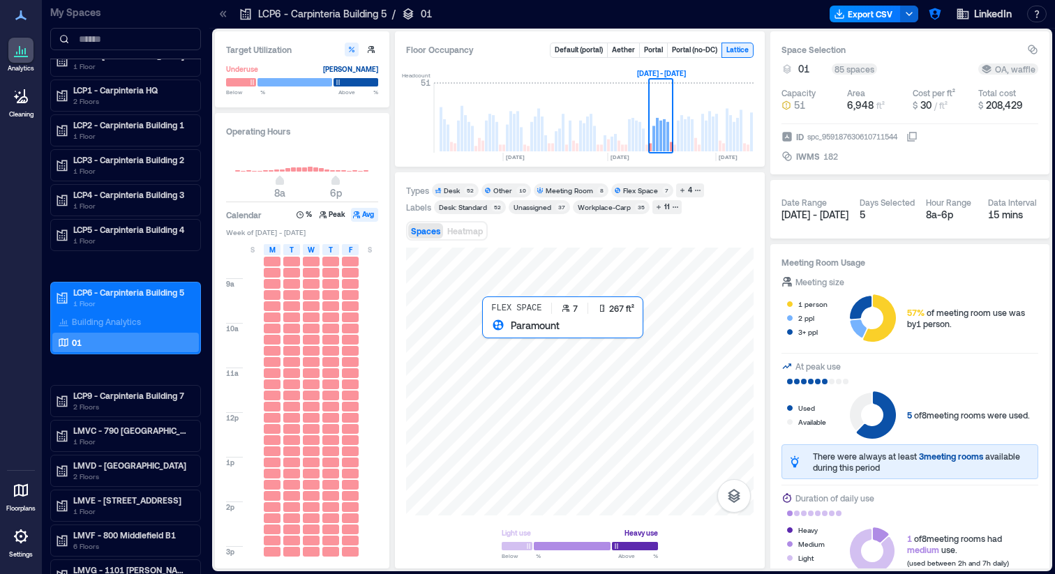
click at [517, 345] on div at bounding box center [579, 382] width 347 height 268
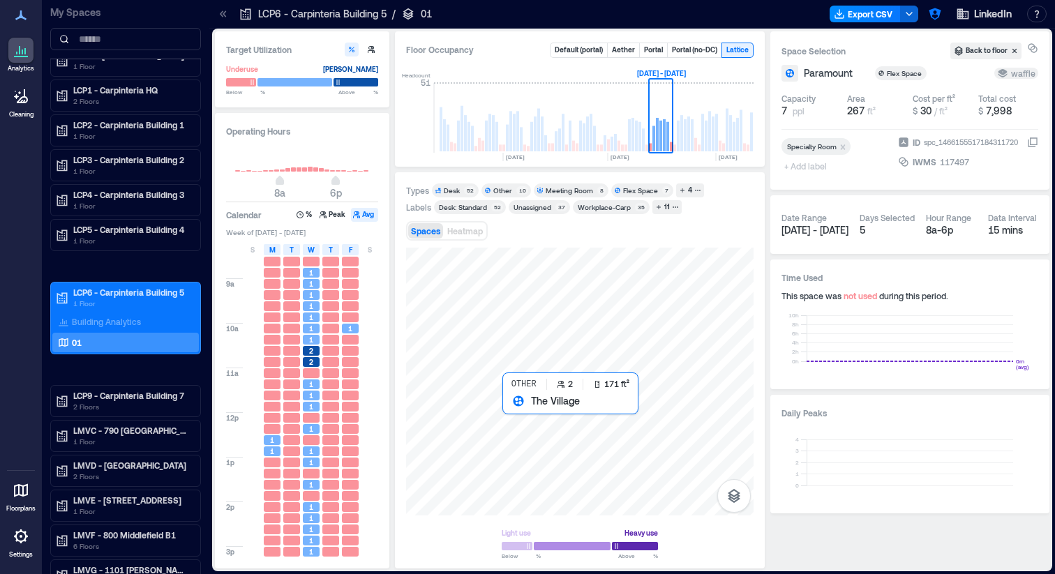
click at [512, 421] on div at bounding box center [579, 382] width 347 height 268
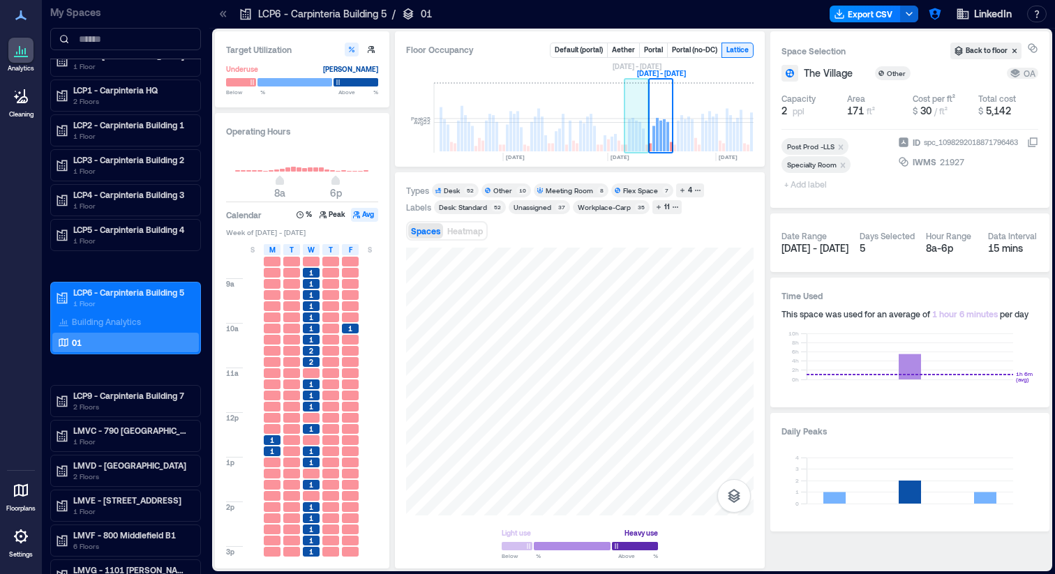
click at [634, 139] on rect at bounding box center [636, 118] width 24 height 70
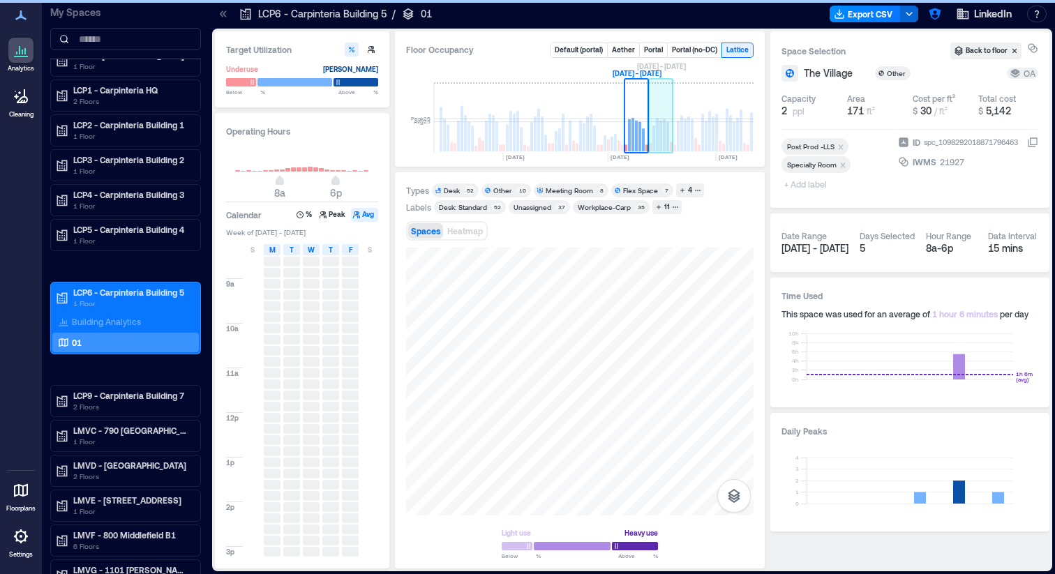
click at [663, 139] on rect at bounding box center [664, 135] width 3 height 32
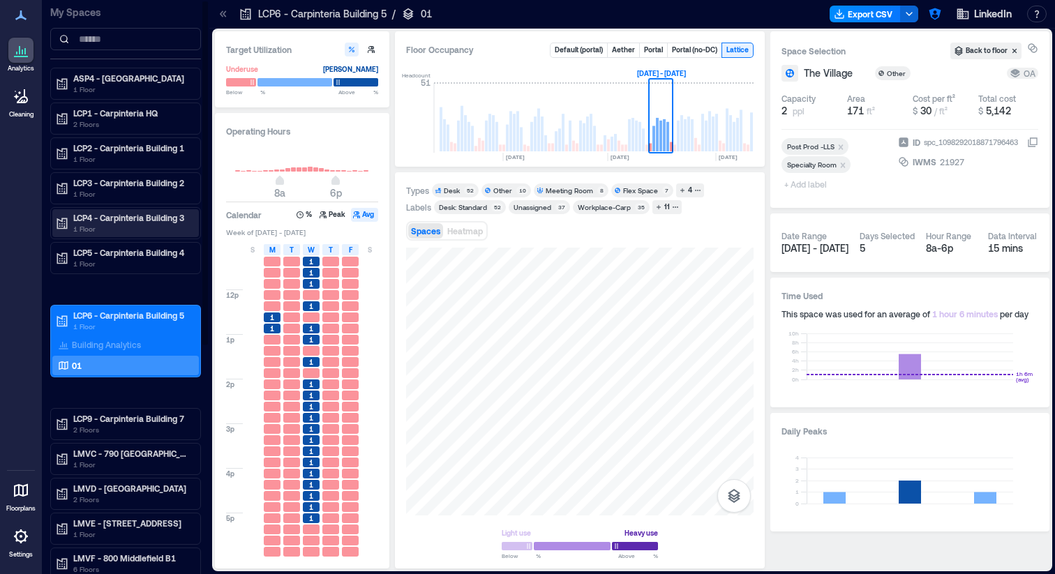
click at [128, 221] on p "LCP4 - Carpinteria Building 3" at bounding box center [131, 217] width 117 height 11
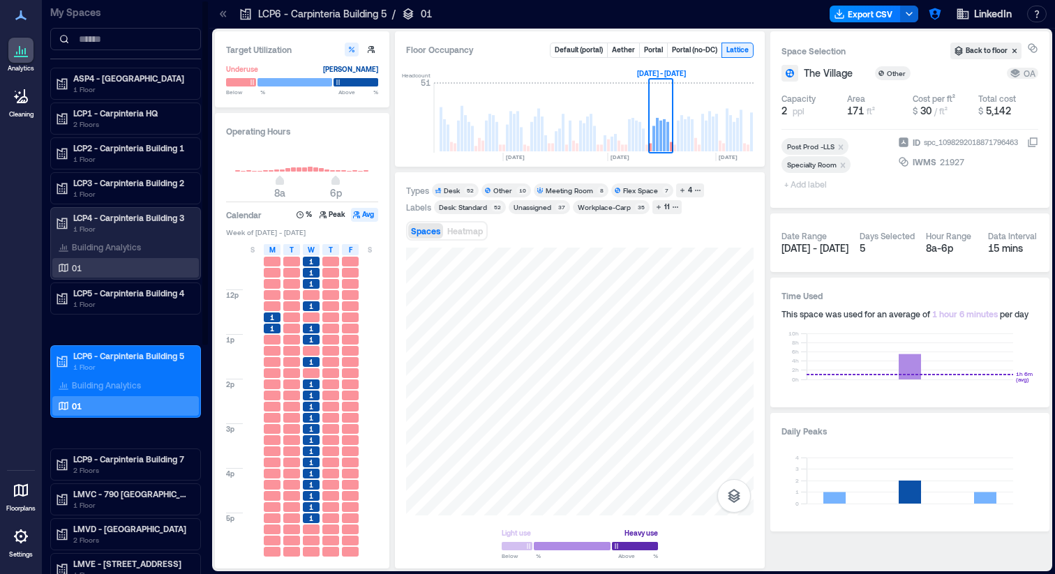
click at [114, 270] on div "01" at bounding box center [122, 268] width 135 height 14
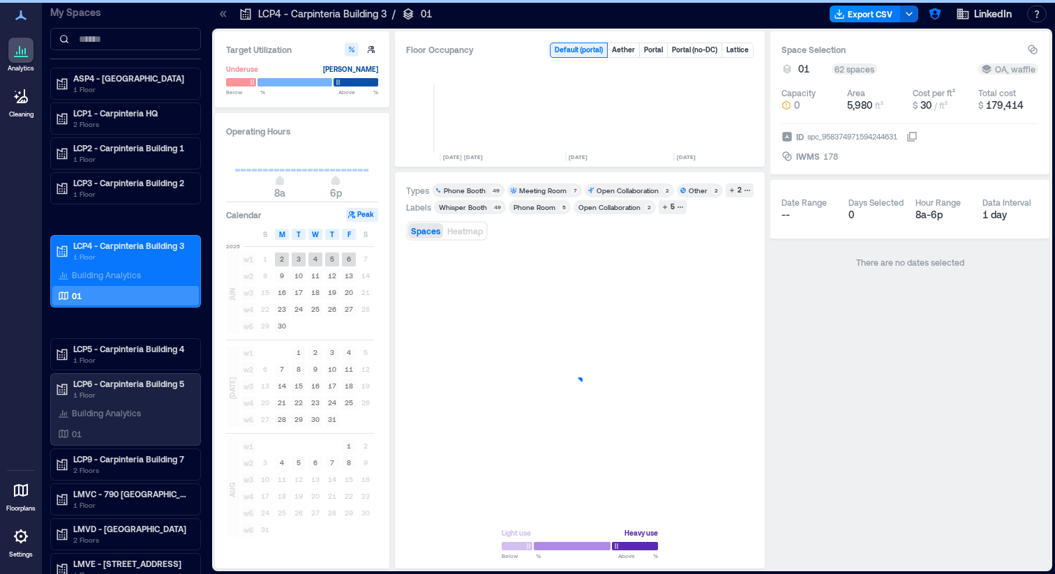
scroll to position [0, 3247]
click at [474, 209] on div "Whisper Booth" at bounding box center [463, 207] width 48 height 10
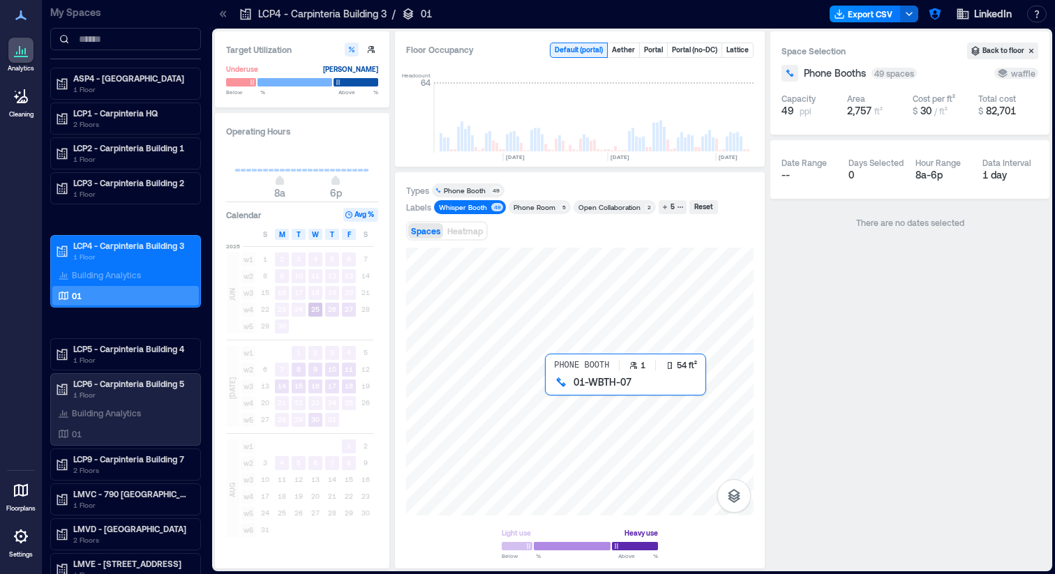
click at [546, 385] on div at bounding box center [579, 382] width 347 height 268
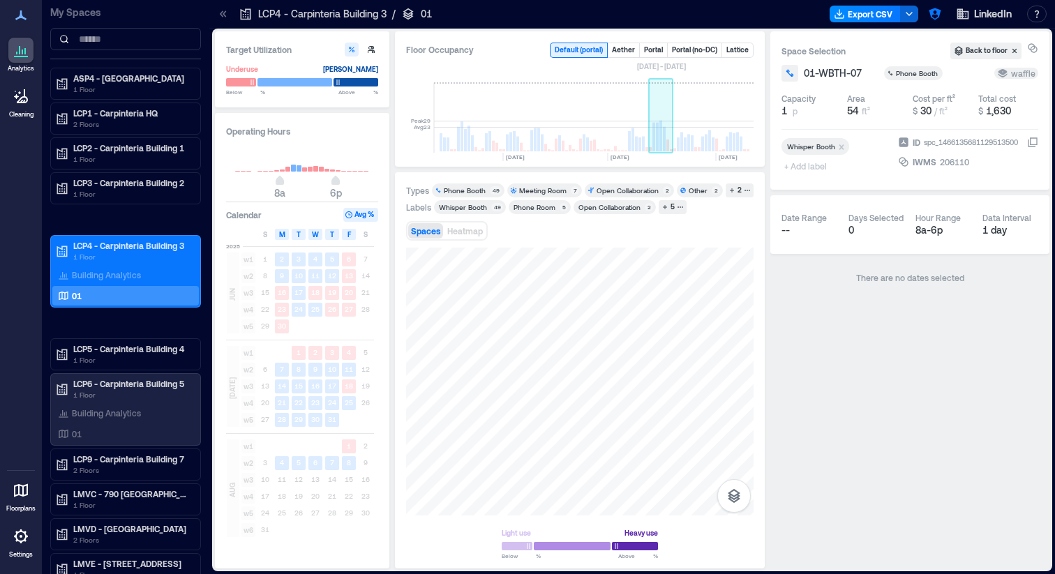
click at [656, 130] on rect at bounding box center [657, 137] width 3 height 29
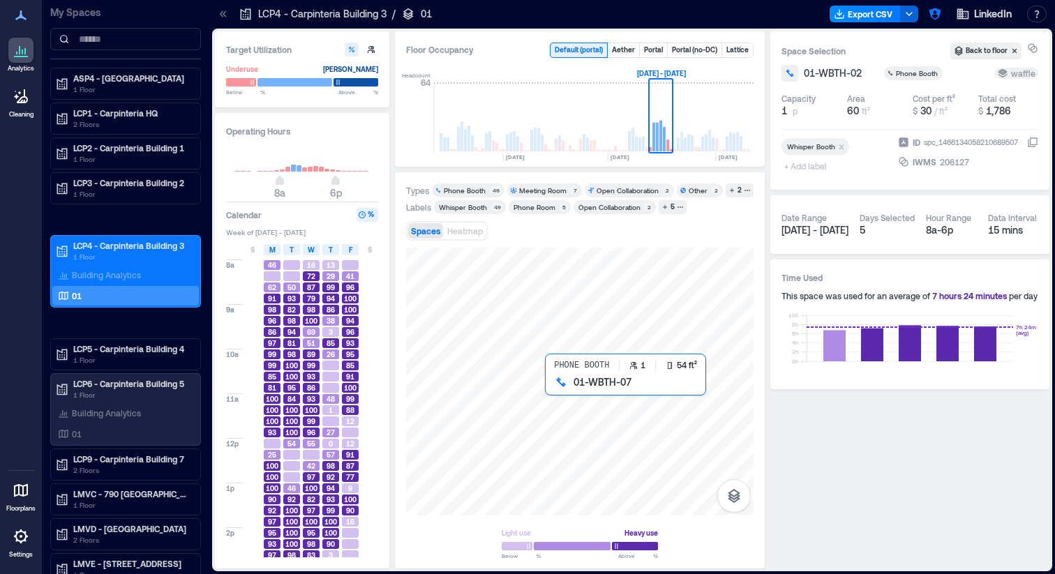
click at [548, 388] on div at bounding box center [579, 382] width 347 height 268
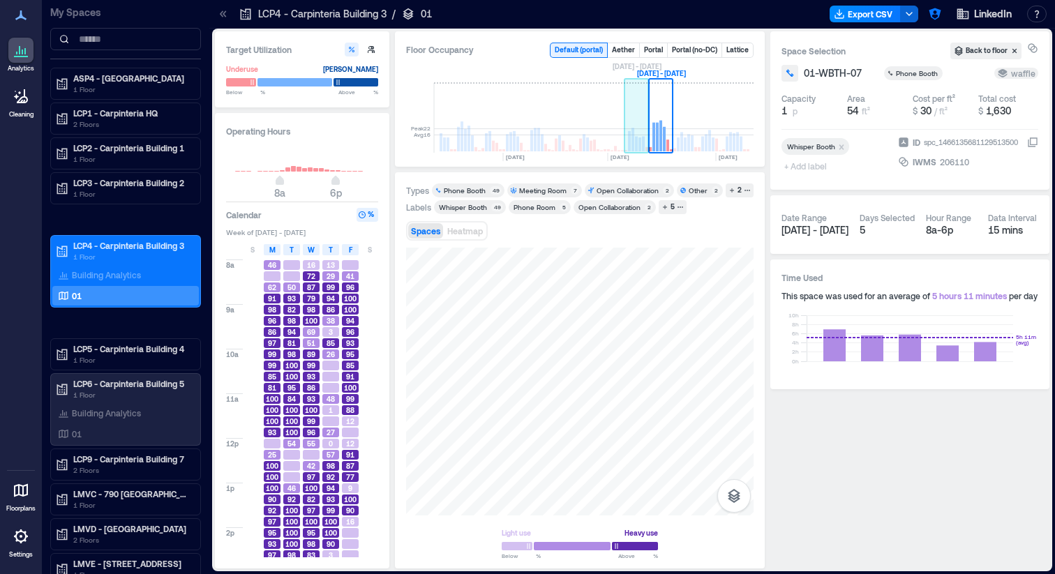
click at [637, 137] on rect at bounding box center [636, 118] width 24 height 70
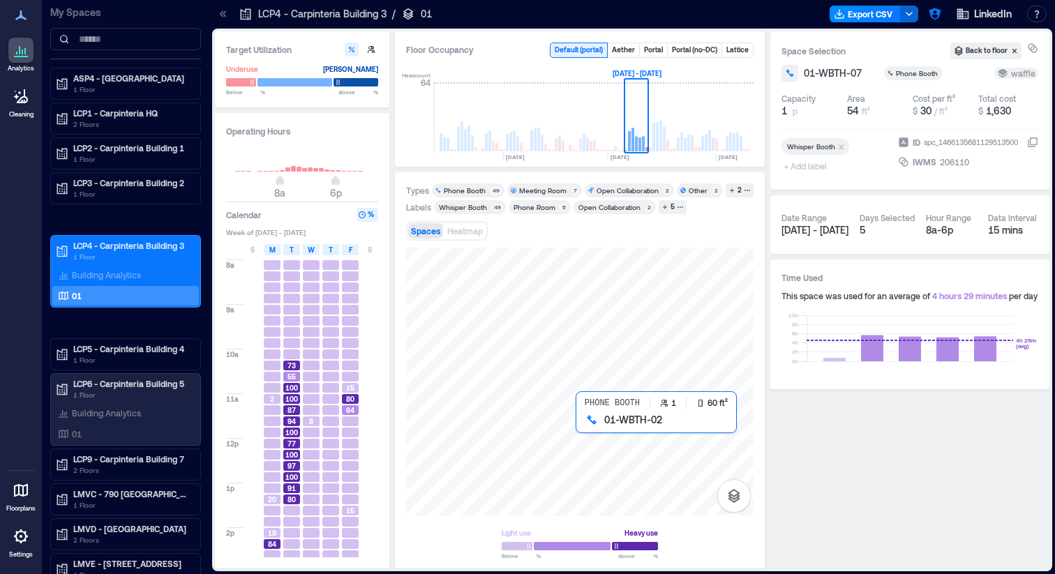
click at [581, 428] on div at bounding box center [579, 382] width 347 height 268
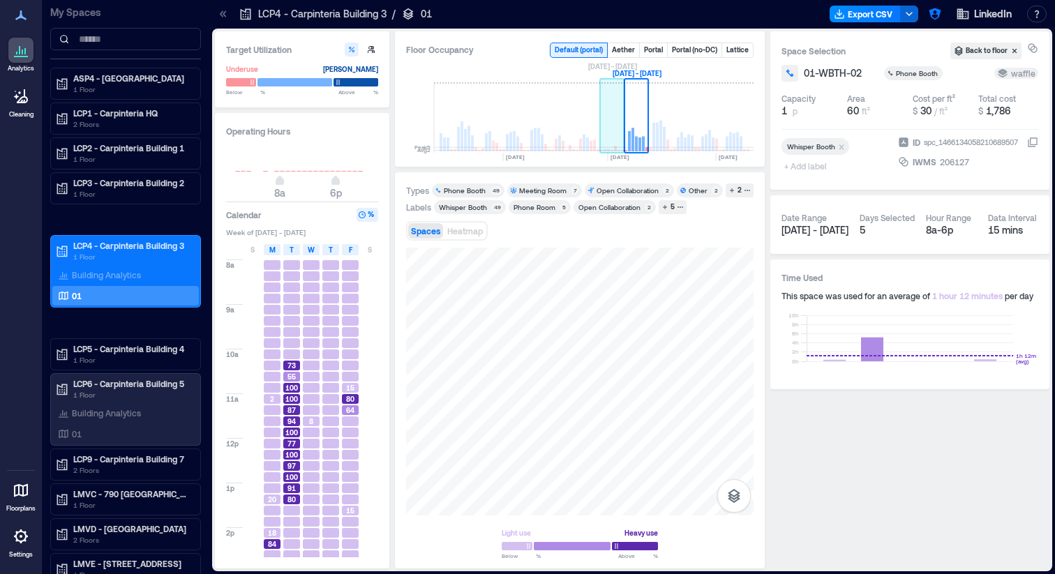
click at [612, 141] on rect at bounding box center [612, 118] width 24 height 70
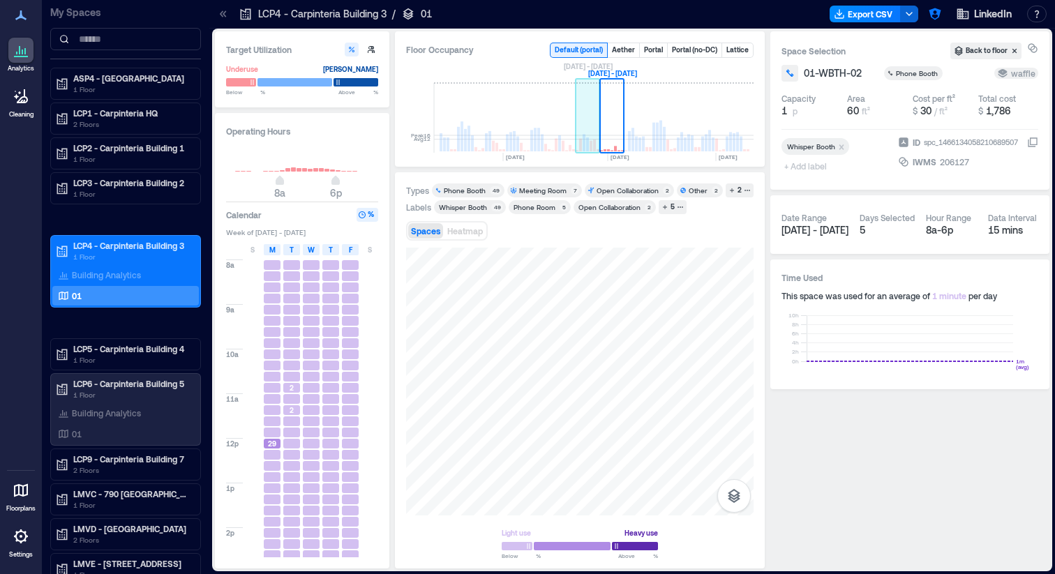
click at [594, 142] on rect at bounding box center [594, 145] width 3 height 12
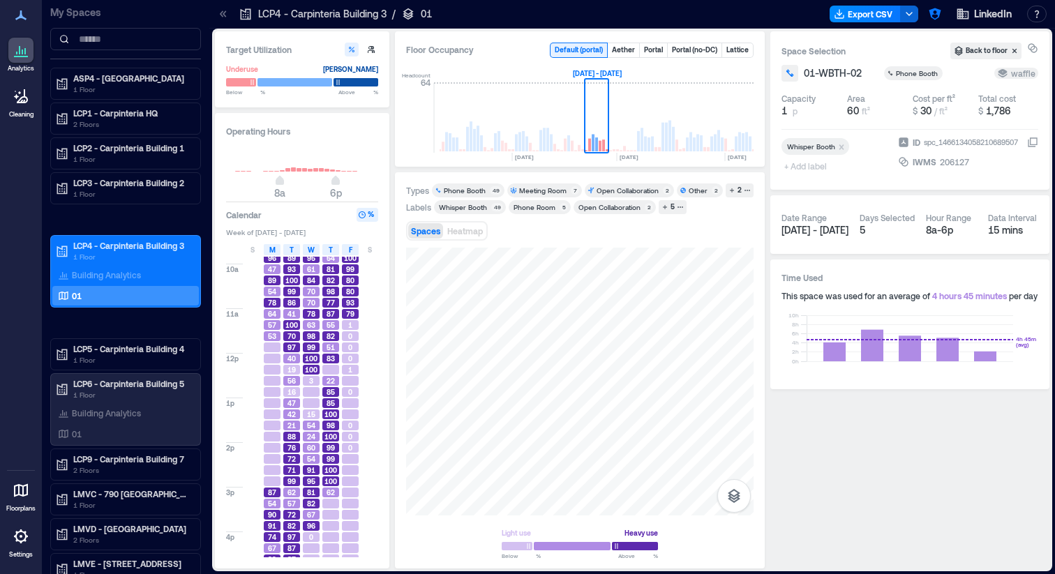
scroll to position [149, 0]
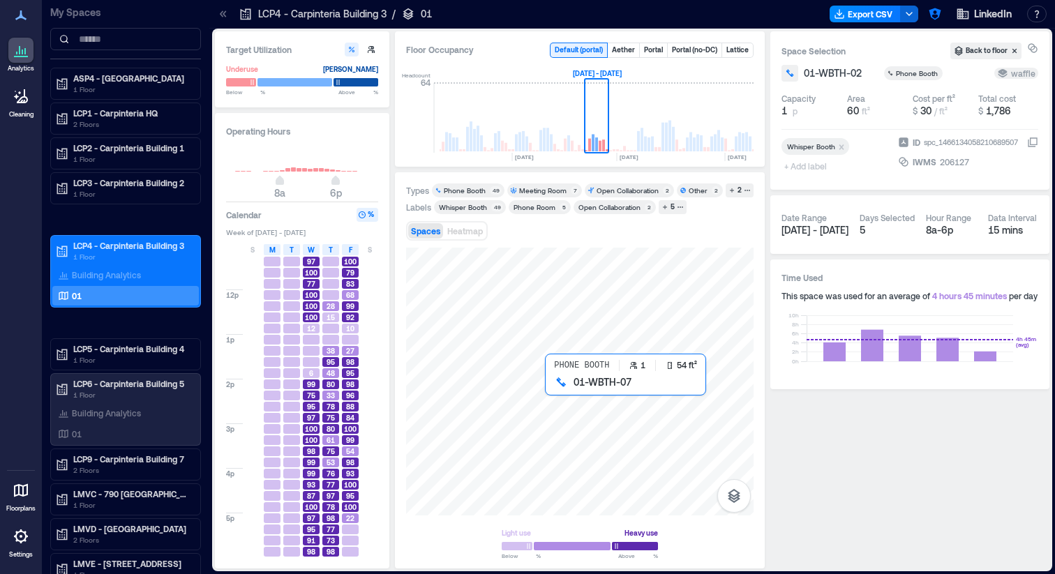
click at [547, 387] on div at bounding box center [579, 382] width 347 height 268
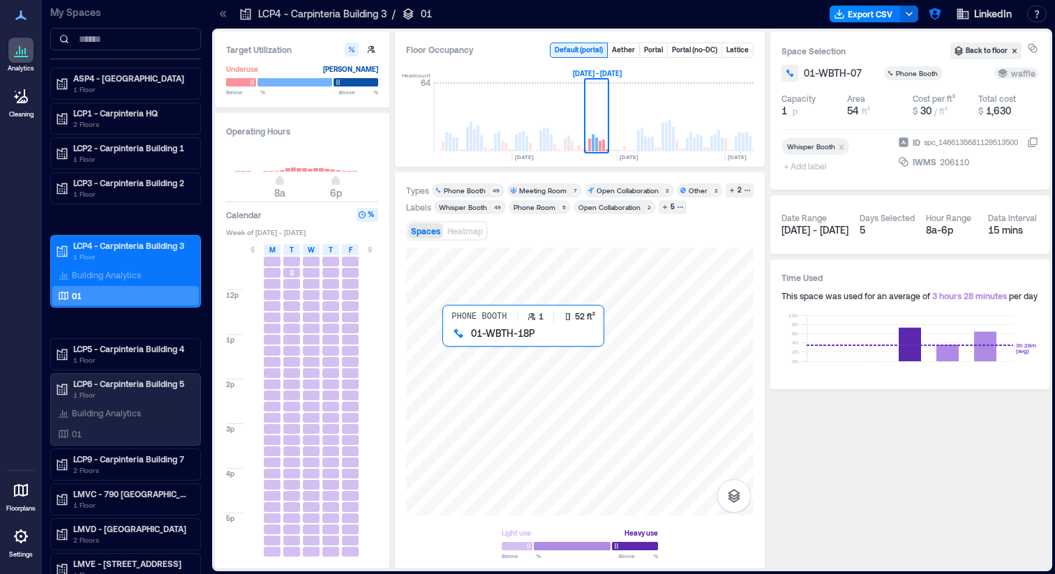
click at [449, 337] on div at bounding box center [579, 382] width 347 height 268
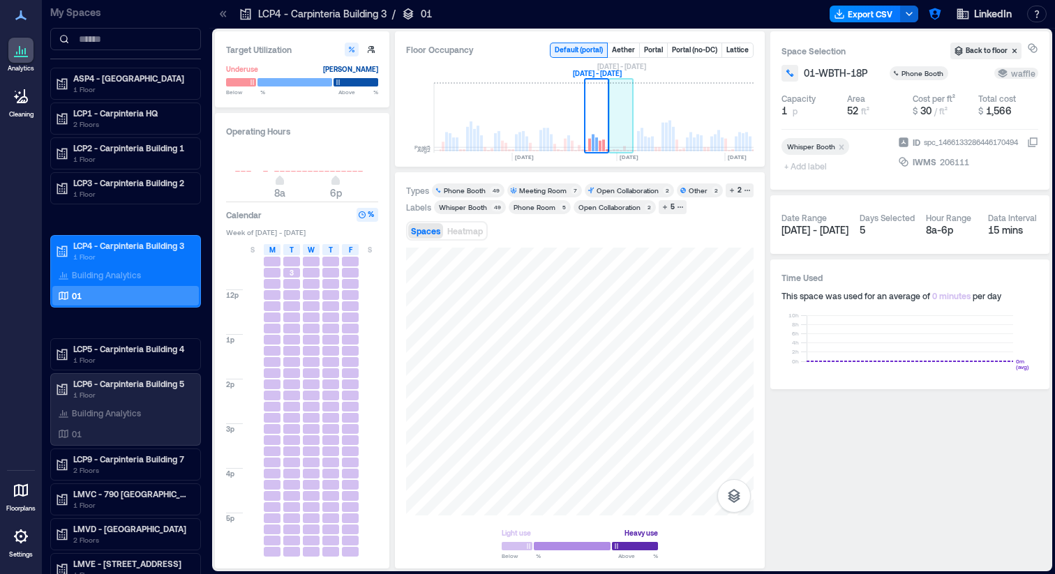
click at [614, 140] on rect at bounding box center [621, 118] width 24 height 70
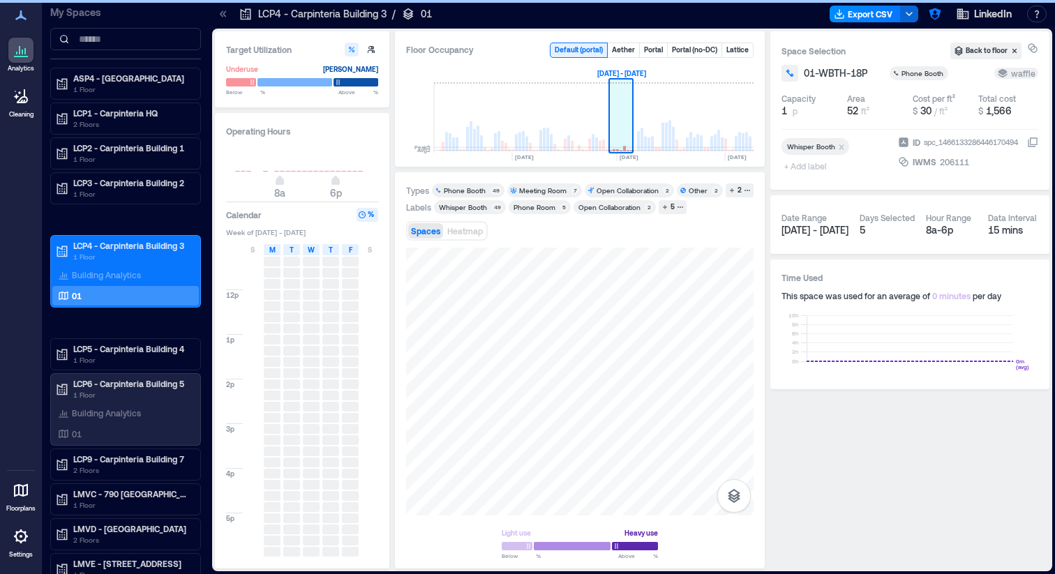
scroll to position [0, 3247]
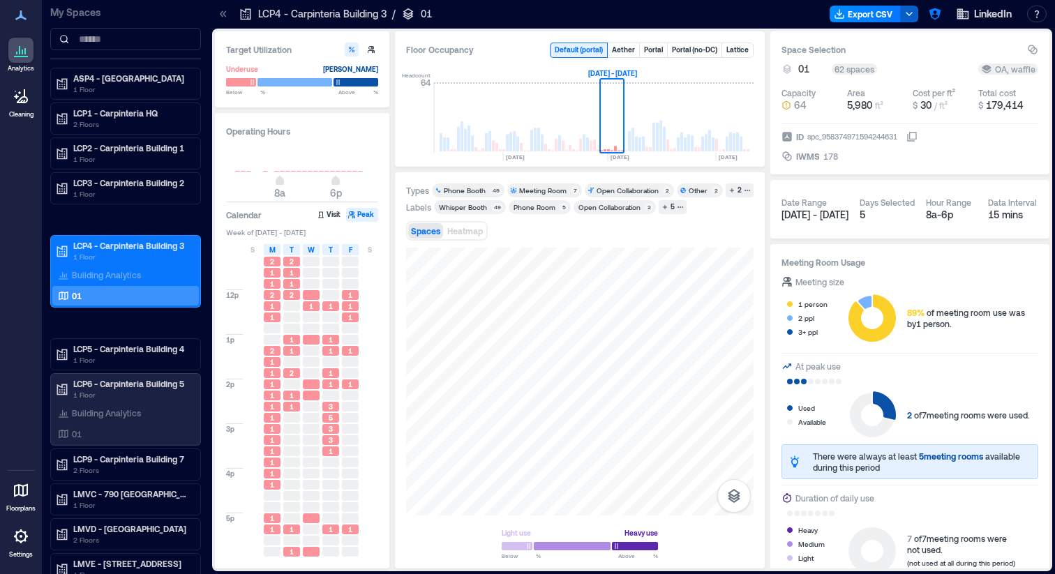
click at [906, 15] on icon "button" at bounding box center [908, 13] width 11 height 11
click at [864, 16] on button "Export CSV" at bounding box center [864, 14] width 71 height 17
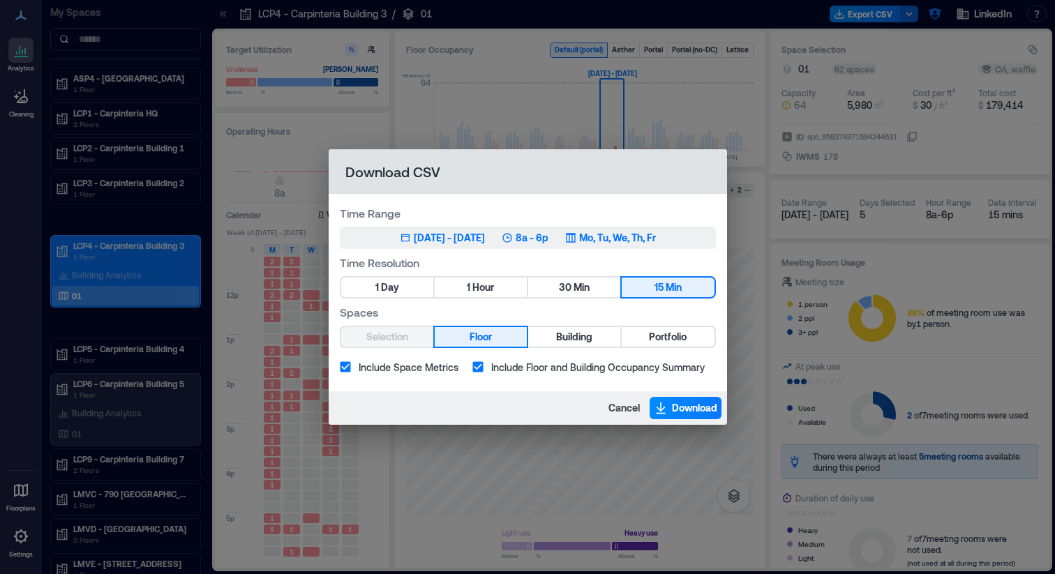
click at [414, 234] on div "[DATE] - [DATE]" at bounding box center [449, 238] width 71 height 14
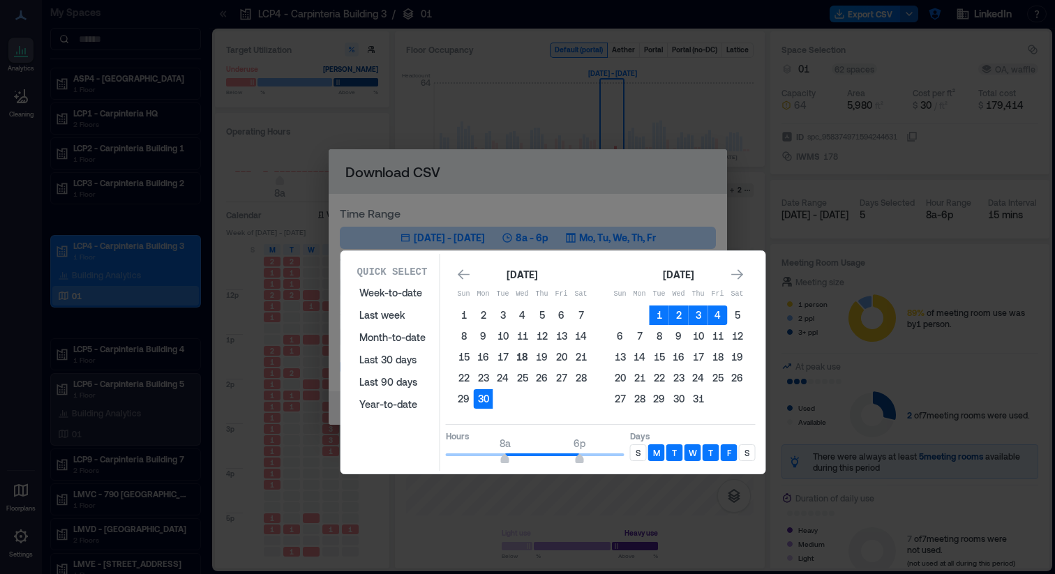
click at [527, 356] on button "18" at bounding box center [523, 357] width 20 height 20
click at [718, 380] on button "25" at bounding box center [718, 378] width 20 height 20
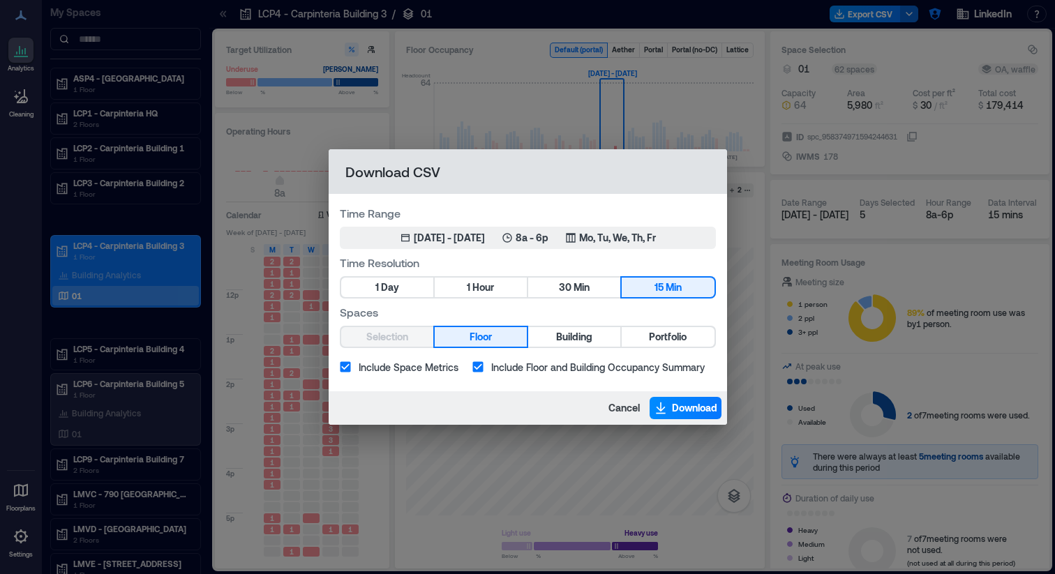
click at [388, 339] on div "Selection Floor Building Portfolio" at bounding box center [528, 337] width 376 height 22
click at [680, 411] on span "Download" at bounding box center [694, 408] width 45 height 14
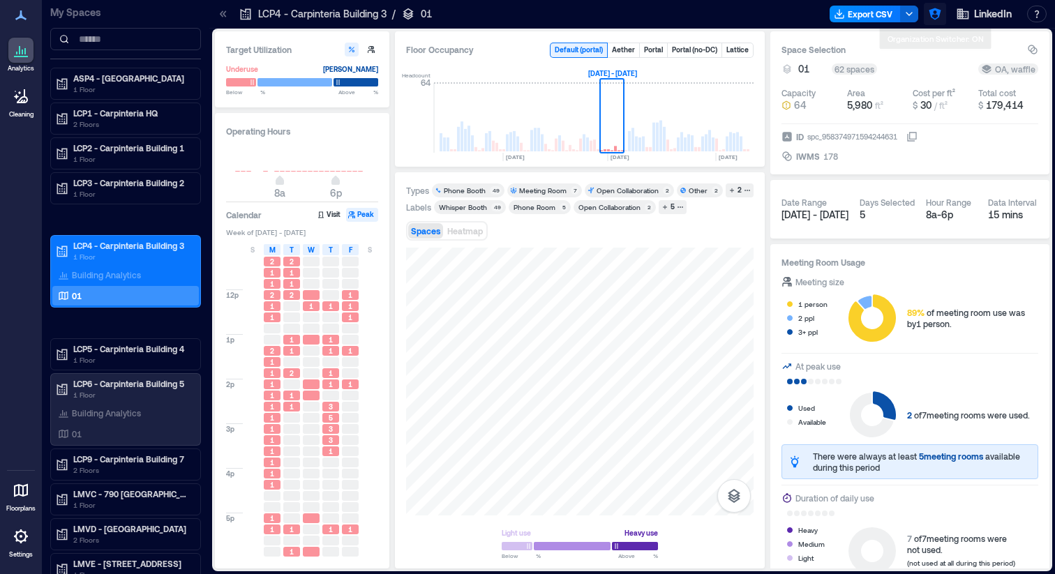
click at [932, 16] on icon "button" at bounding box center [935, 14] width 14 height 14
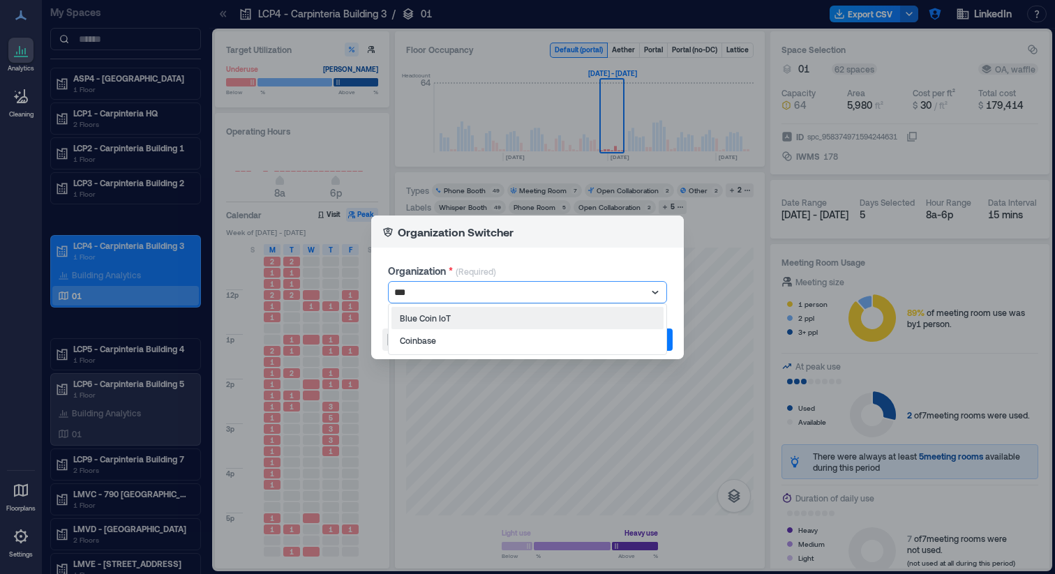
type input "****"
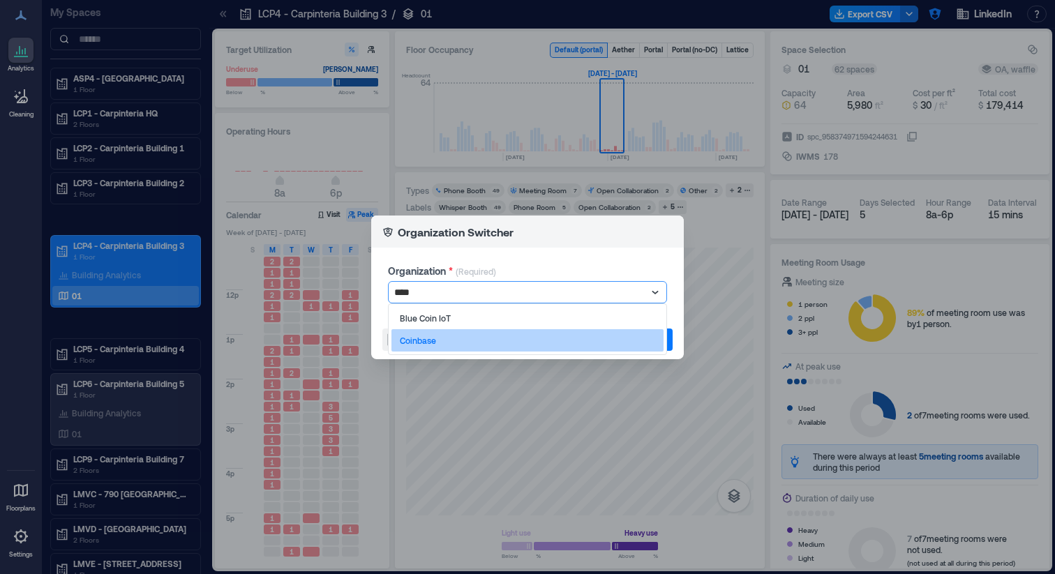
click at [456, 340] on div "Coinbase" at bounding box center [527, 340] width 272 height 22
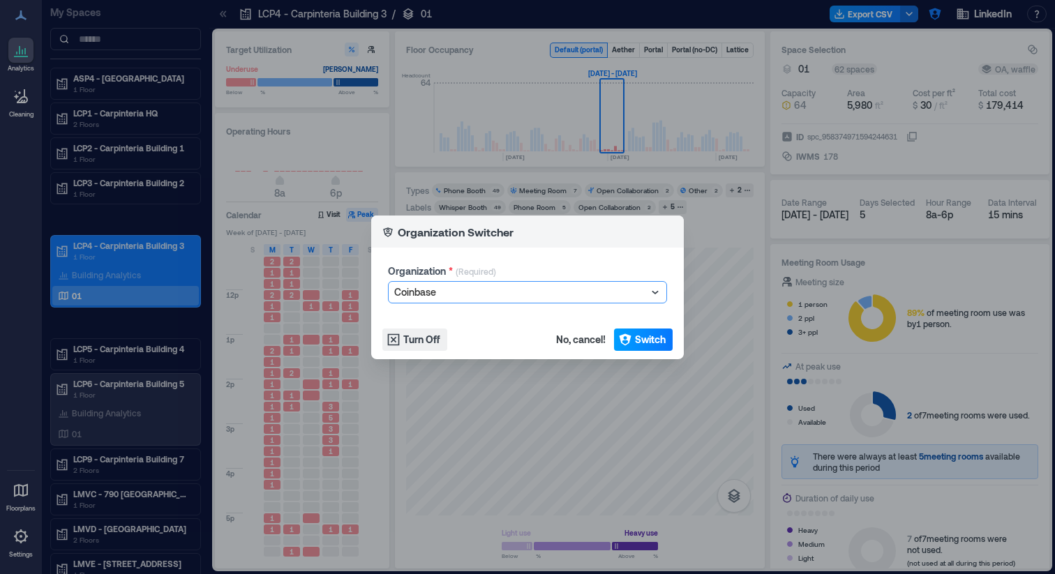
click at [653, 339] on span "Switch" at bounding box center [650, 340] width 31 height 14
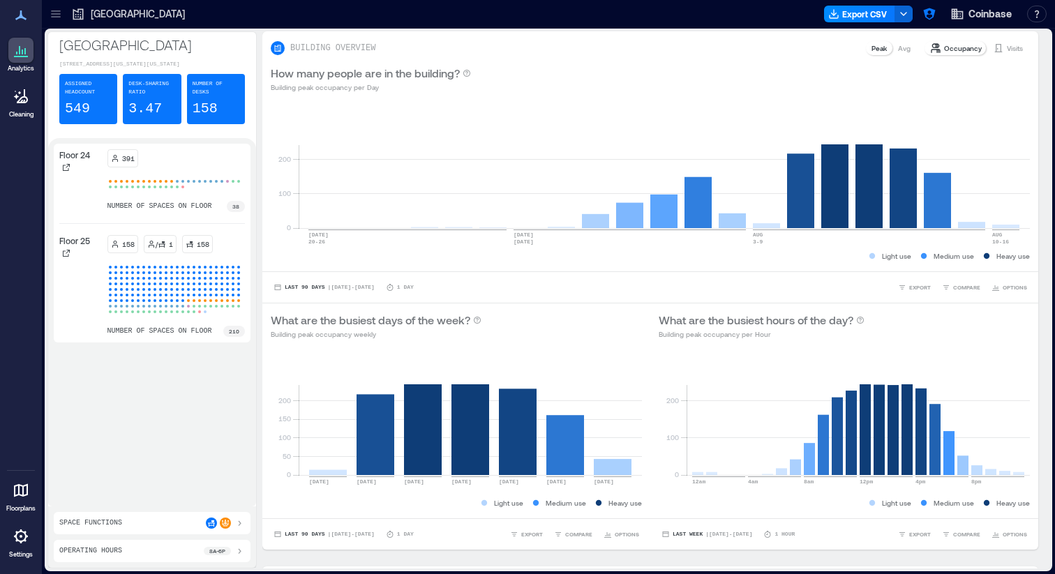
click at [54, 22] on div at bounding box center [56, 14] width 22 height 22
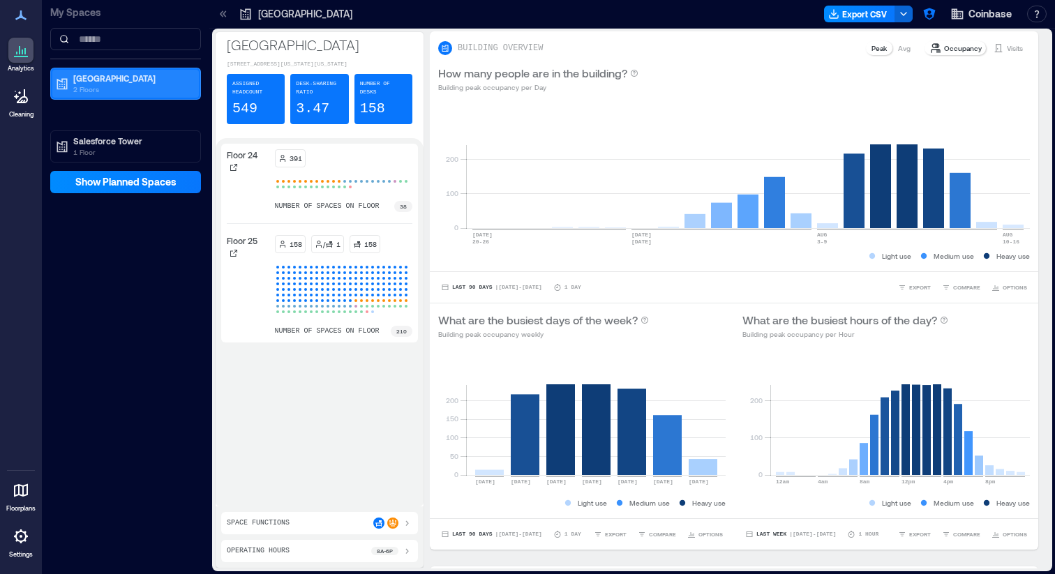
click at [135, 82] on p "[GEOGRAPHIC_DATA]" at bounding box center [131, 78] width 117 height 11
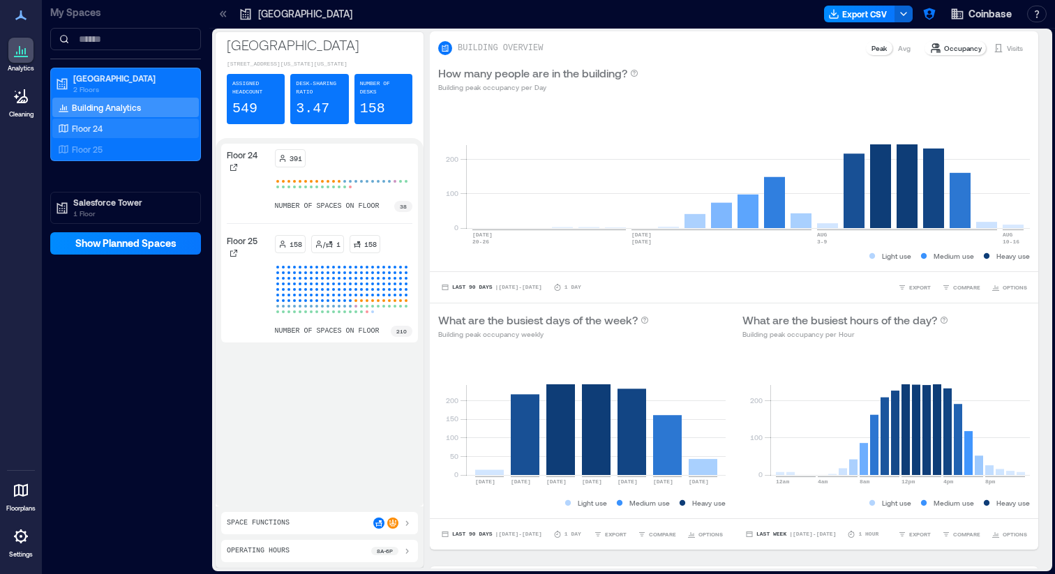
click at [107, 134] on div "Floor 24" at bounding box center [122, 128] width 135 height 14
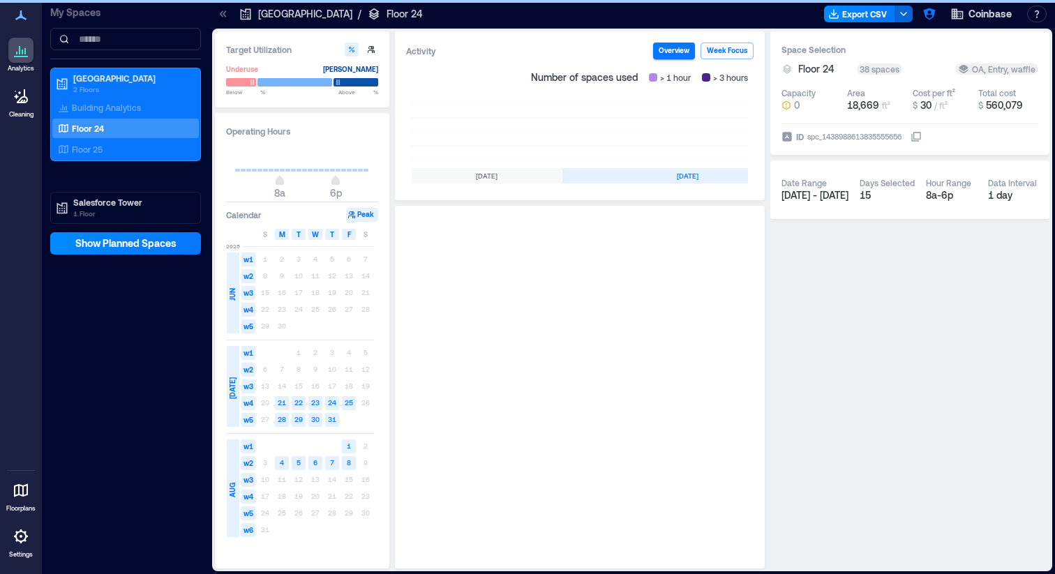
scroll to position [0, 417]
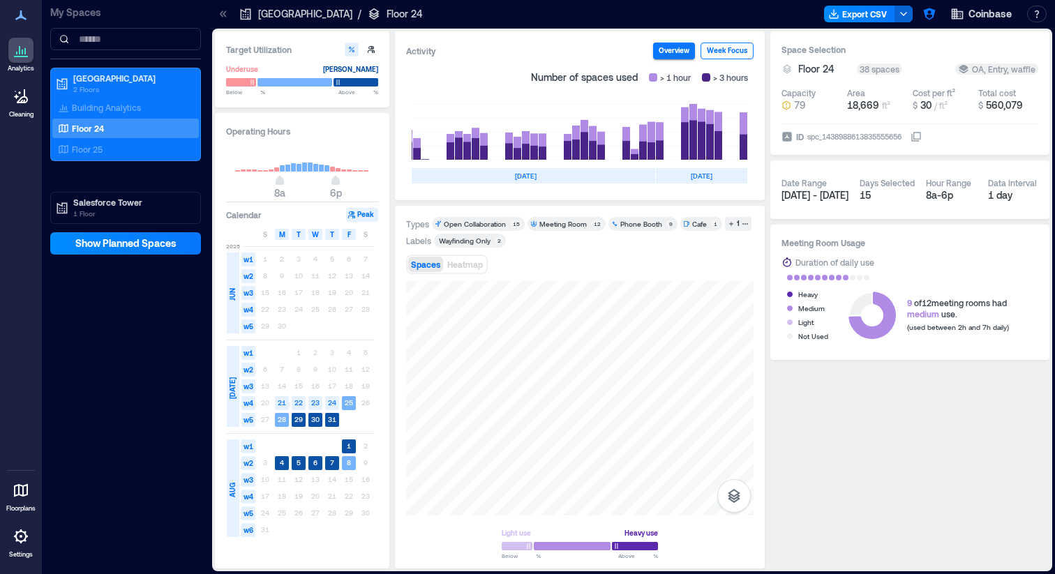
click at [718, 54] on button "Week Focus" at bounding box center [726, 51] width 53 height 17
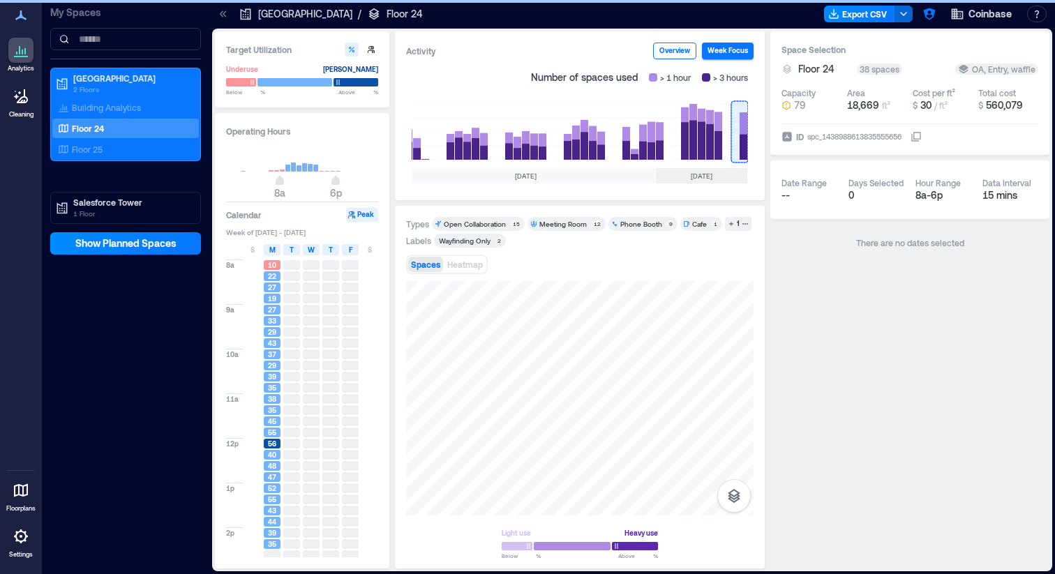
click at [672, 53] on button "Overview" at bounding box center [674, 51] width 43 height 17
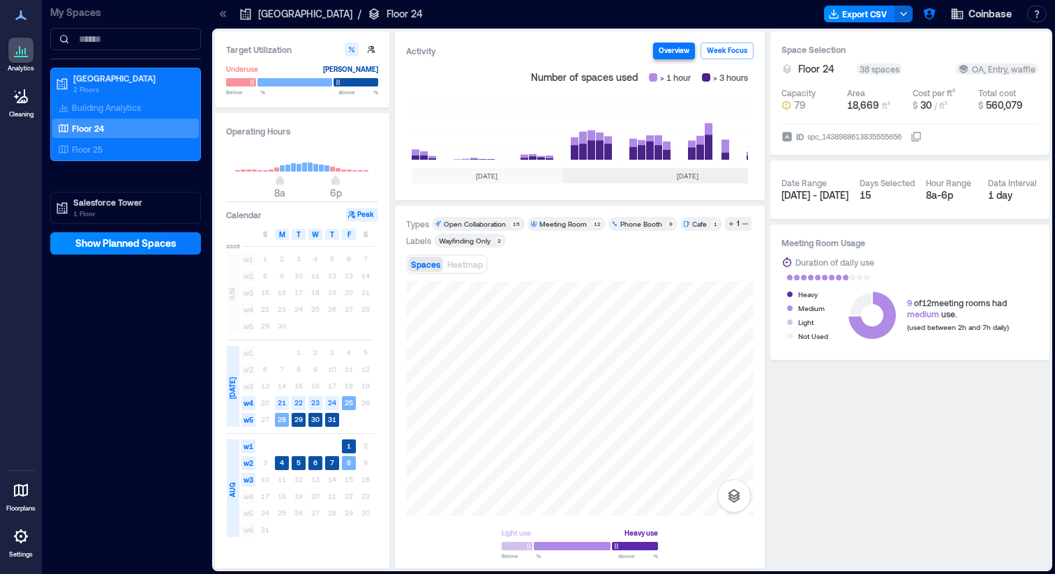
click at [683, 56] on button "Overview" at bounding box center [674, 51] width 42 height 17
click at [926, 21] on button "button" at bounding box center [929, 14] width 22 height 22
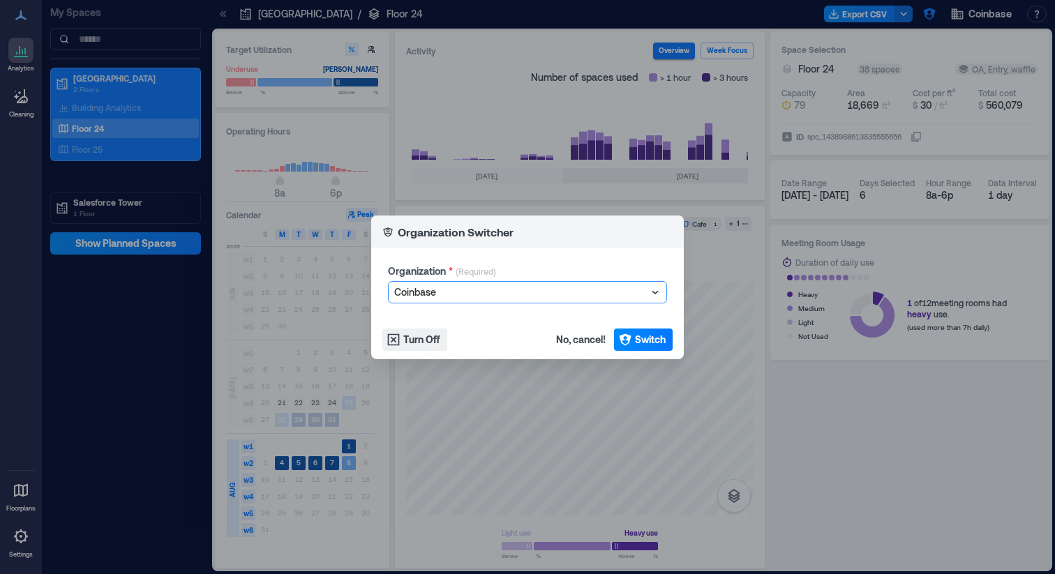
click at [926, 22] on div "Organization Switcher Organization * (Required) option Coinbase, selected. Sele…" at bounding box center [527, 287] width 1055 height 574
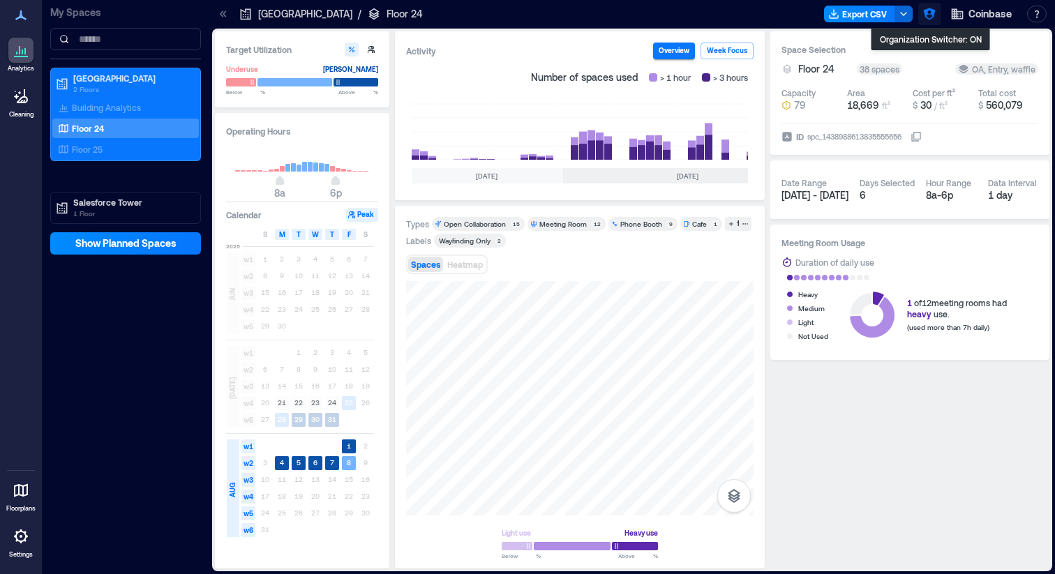
click at [932, 18] on icon "button" at bounding box center [929, 14] width 14 height 14
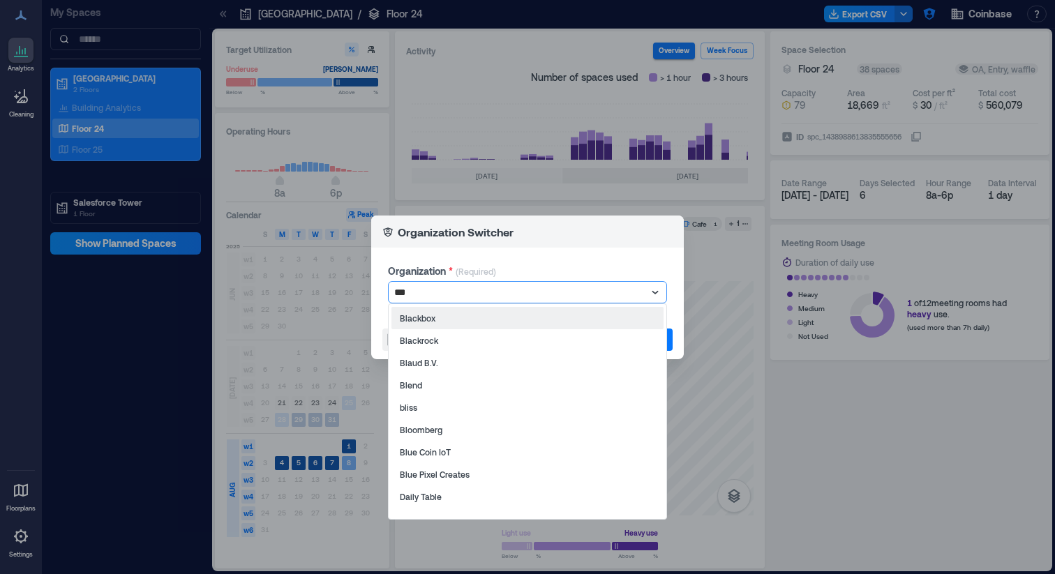
type input "****"
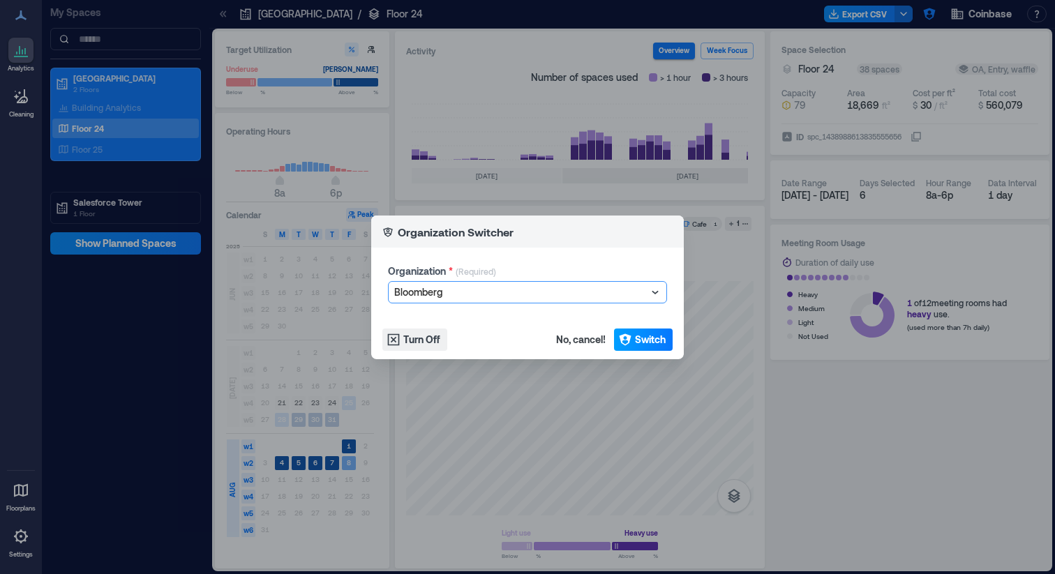
click at [652, 347] on button "Switch" at bounding box center [643, 339] width 59 height 22
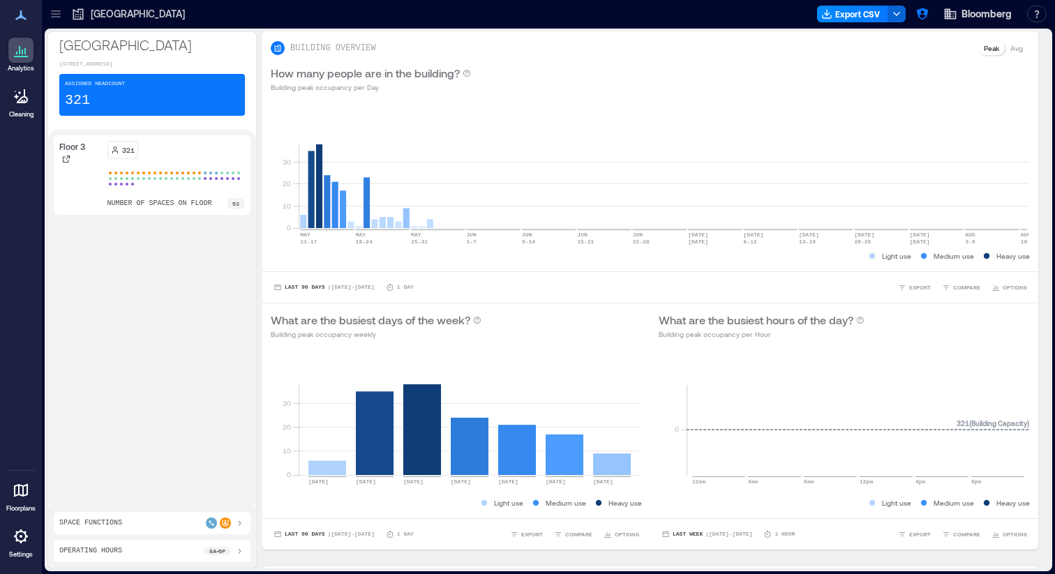
click at [55, 17] on icon at bounding box center [56, 14] width 14 height 14
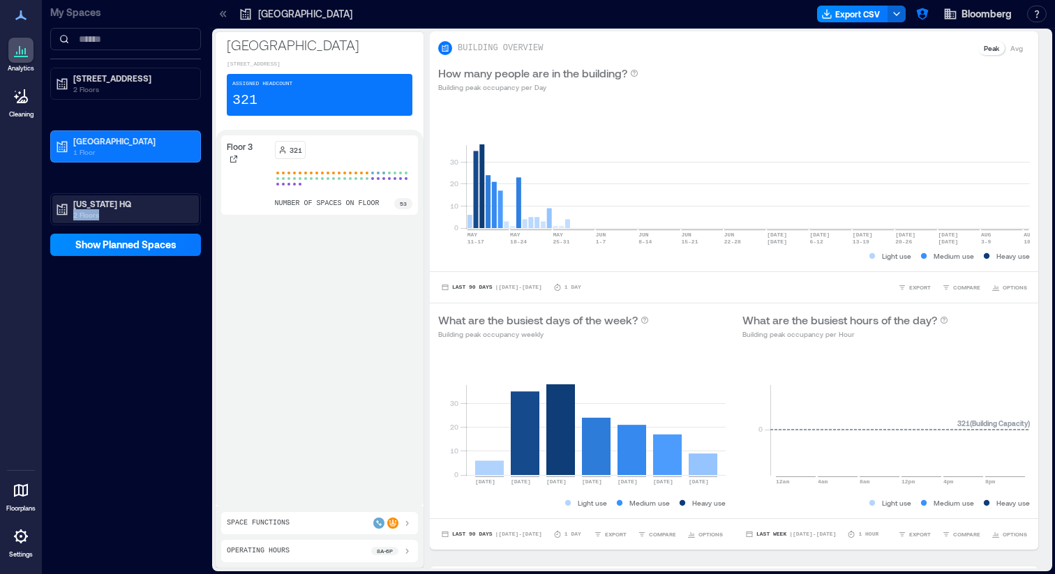
click at [119, 209] on p "2 Floors" at bounding box center [131, 214] width 117 height 11
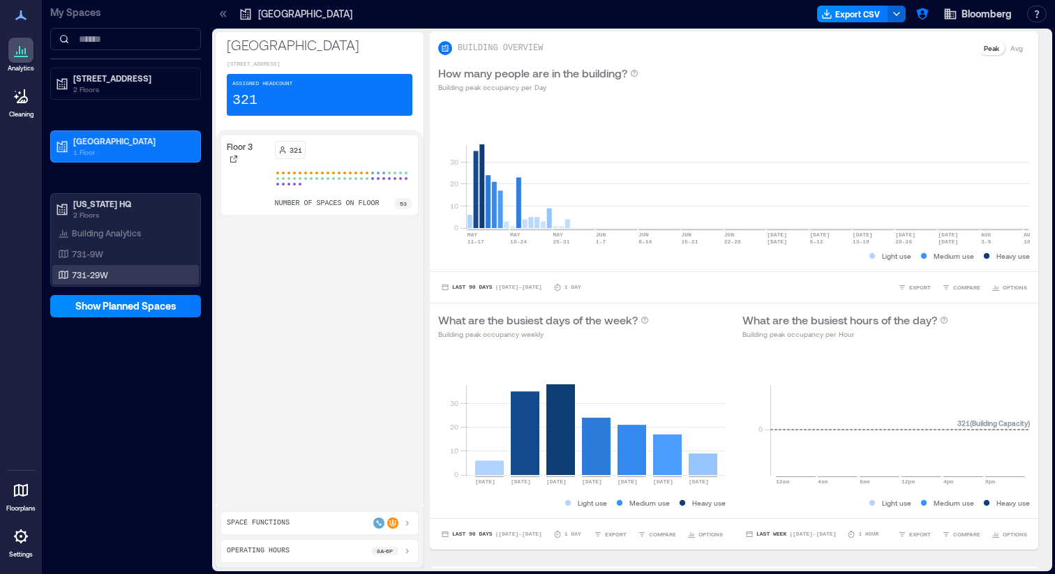
click at [93, 273] on p "731-29W" at bounding box center [90, 274] width 36 height 11
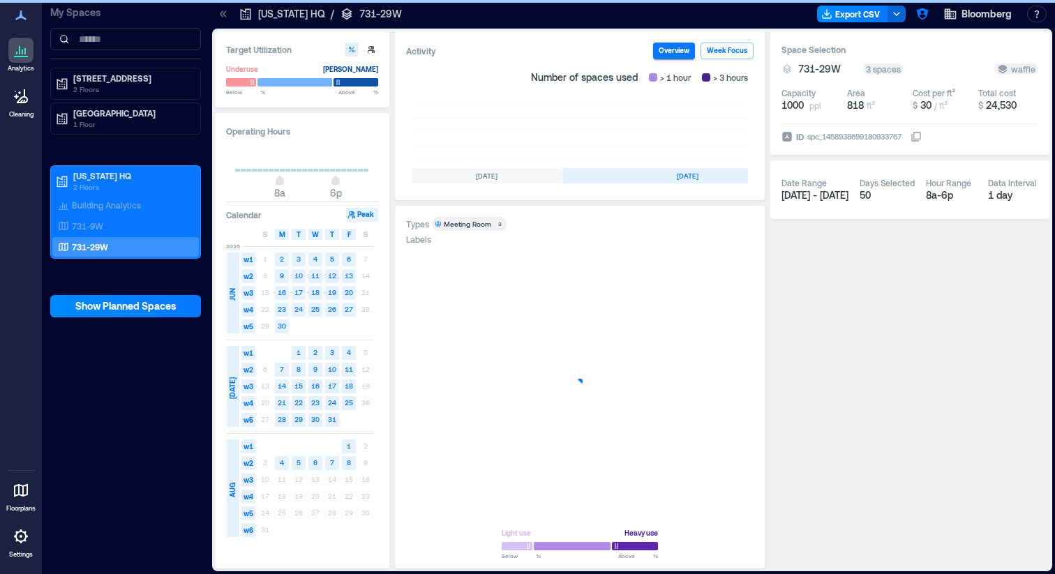
scroll to position [0, 417]
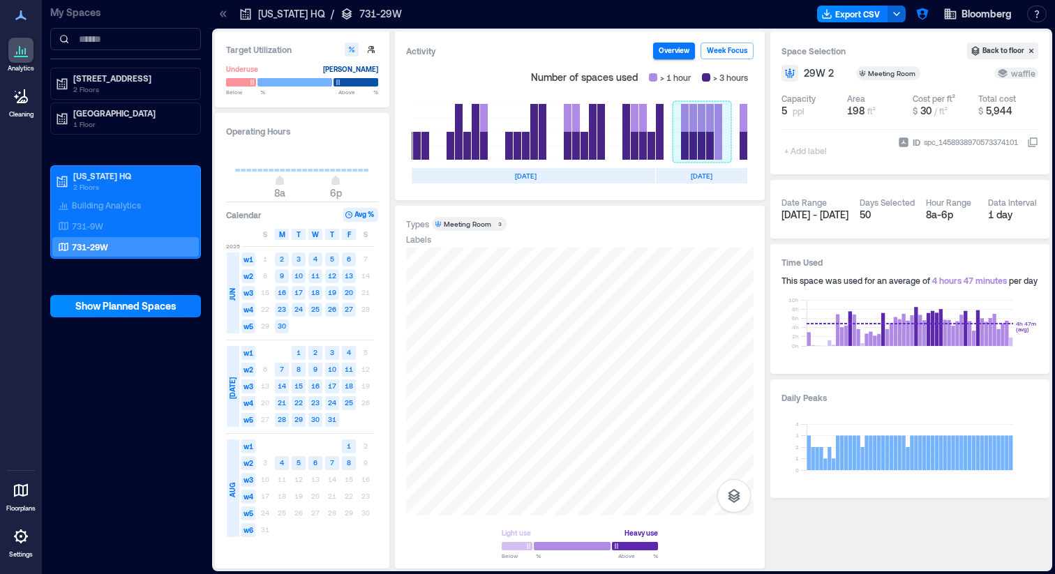
click at [694, 142] on rect at bounding box center [701, 132] width 59 height 56
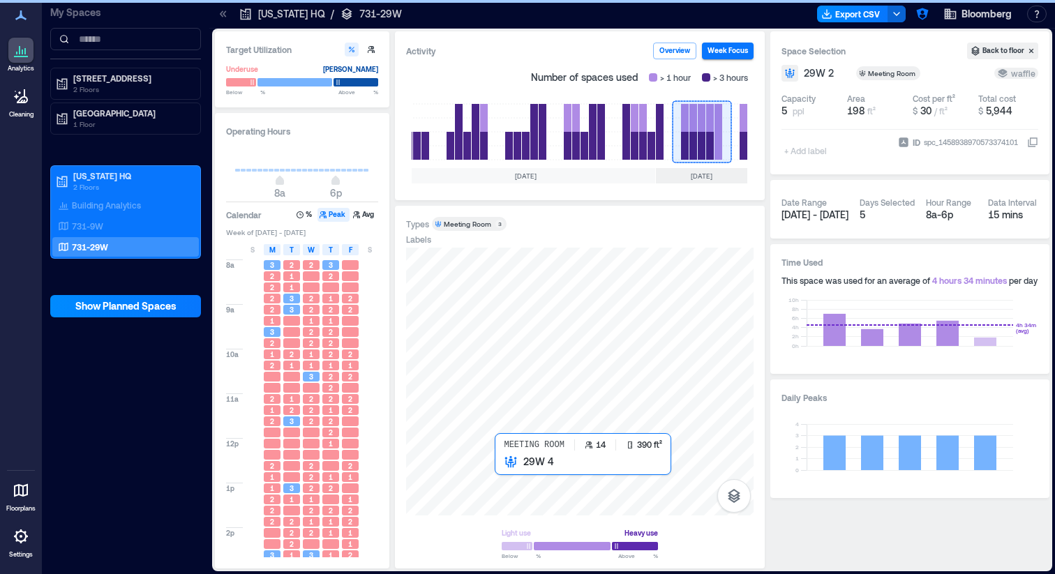
click at [508, 467] on div at bounding box center [579, 382] width 347 height 268
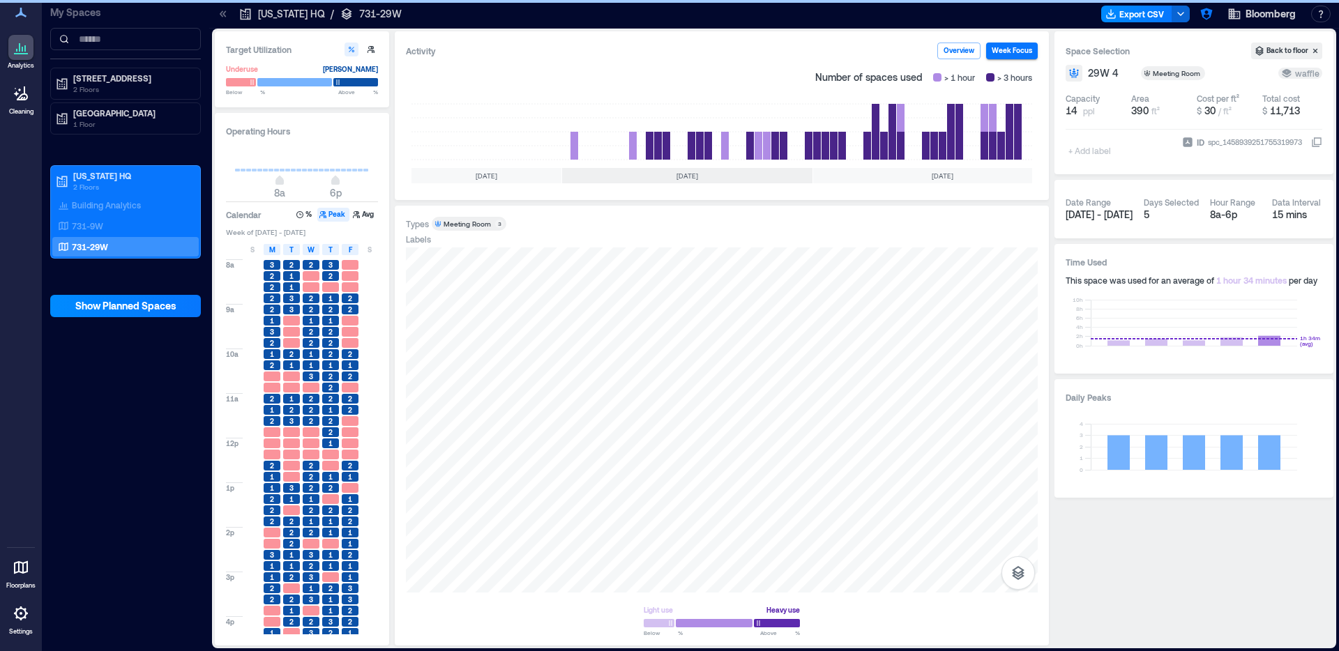
scroll to position [0, 133]
